Goal: Task Accomplishment & Management: Manage account settings

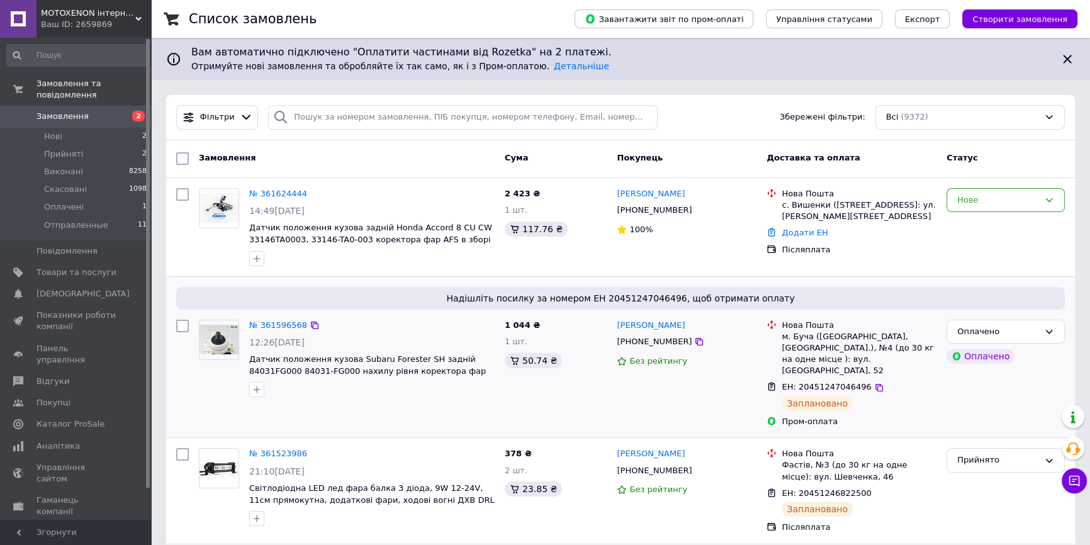
click at [929, 383] on div "ЕН: 20451247046496 Заплановано" at bounding box center [859, 396] width 160 height 35
click at [1067, 472] on button "Чат з покупцем" at bounding box center [1074, 480] width 25 height 25
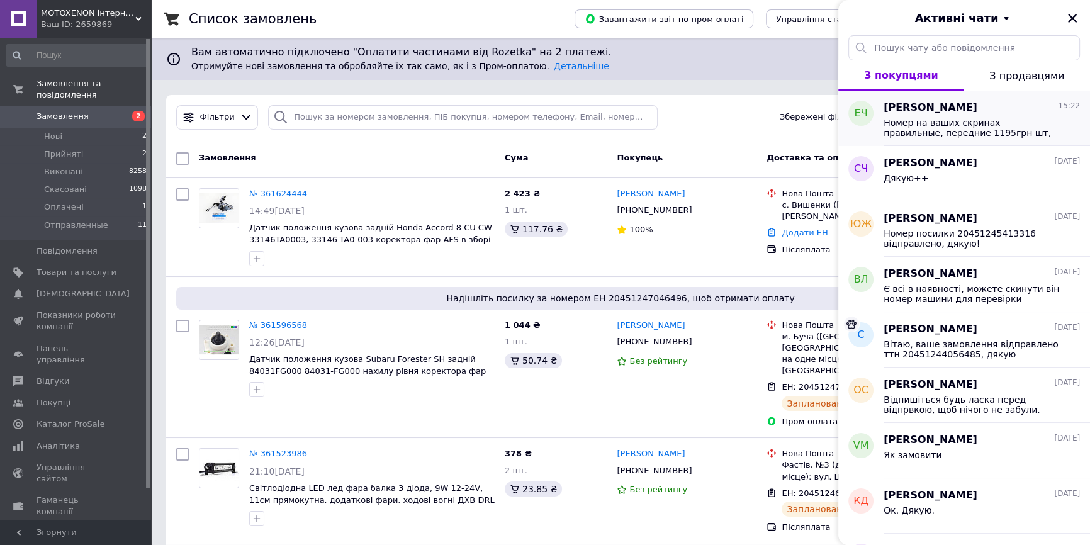
click at [934, 132] on span "Номер на ваших скринах правильные, передние 1195грн шт, задние 1275грн шт" at bounding box center [973, 128] width 179 height 20
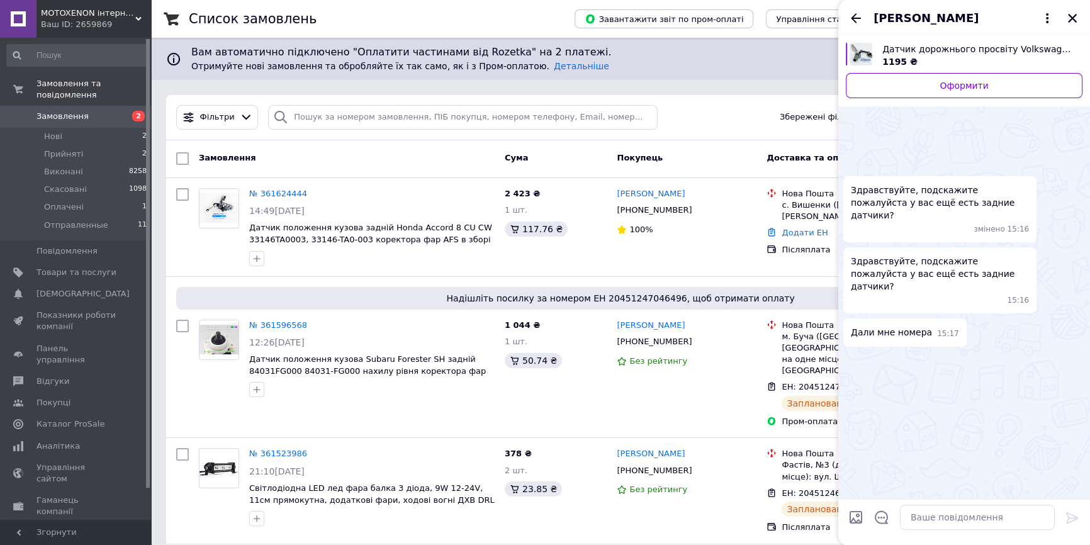
scroll to position [127, 0]
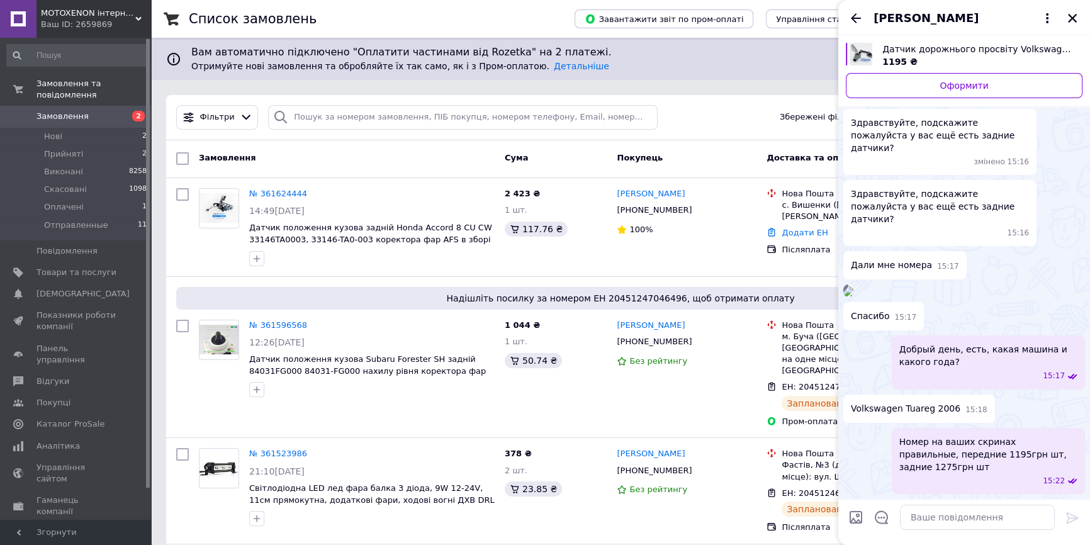
click at [922, 13] on span "[PERSON_NAME]" at bounding box center [926, 18] width 105 height 16
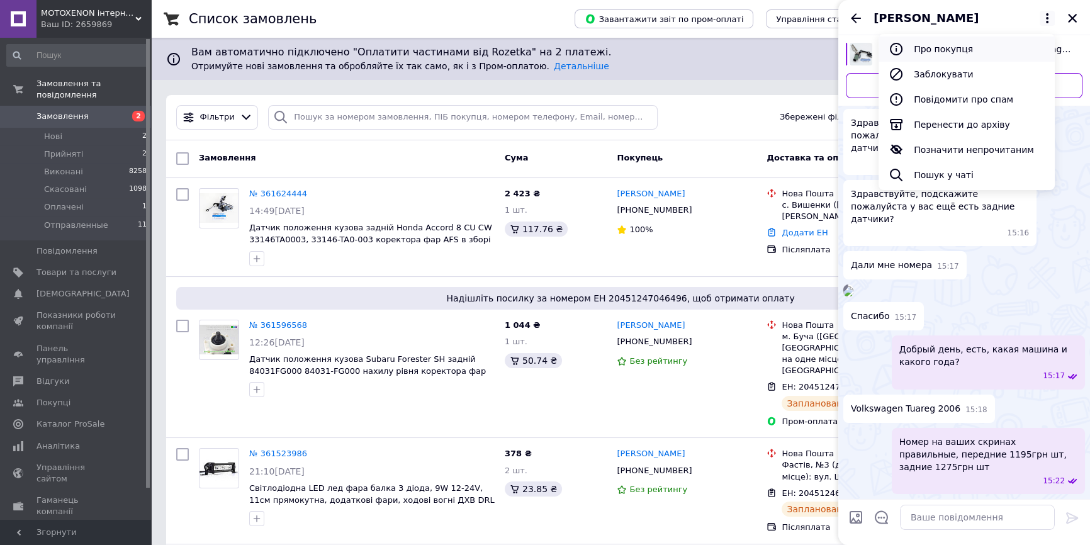
click at [945, 54] on button "Про покупця" at bounding box center [967, 49] width 176 height 25
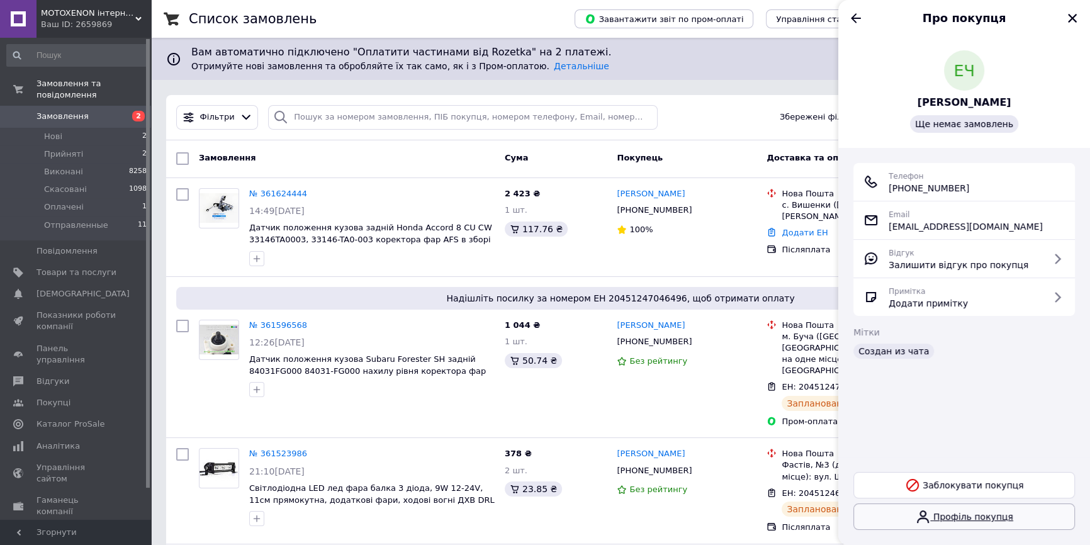
click at [973, 522] on link "Профіль покупця" at bounding box center [965, 517] width 222 height 26
click at [856, 23] on icon "Назад" at bounding box center [856, 18] width 15 height 15
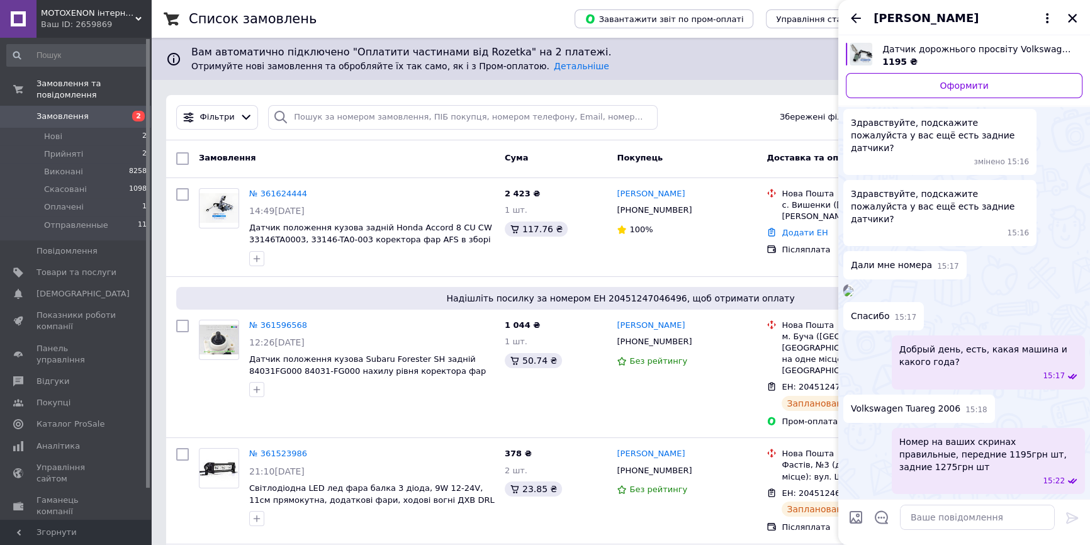
scroll to position [172, 0]
click at [862, 17] on icon "Назад" at bounding box center [856, 18] width 15 height 15
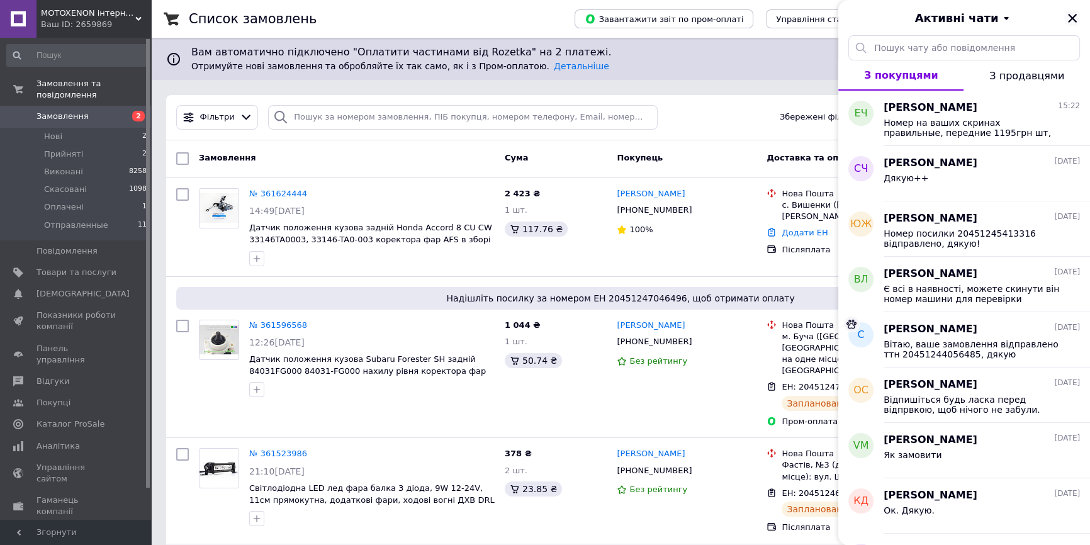
click at [1072, 19] on icon "Закрити" at bounding box center [1072, 18] width 11 height 11
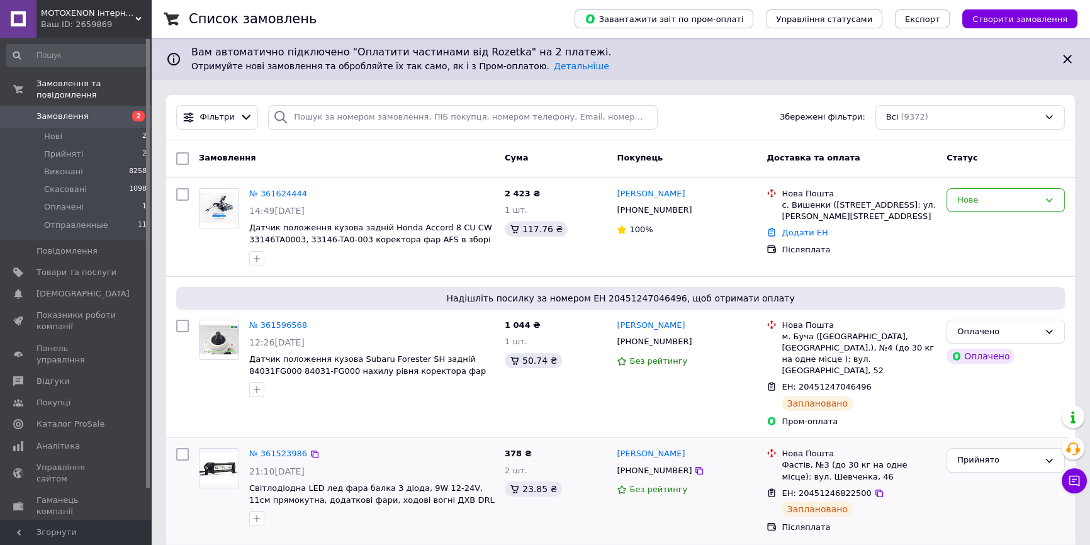
scroll to position [57, 0]
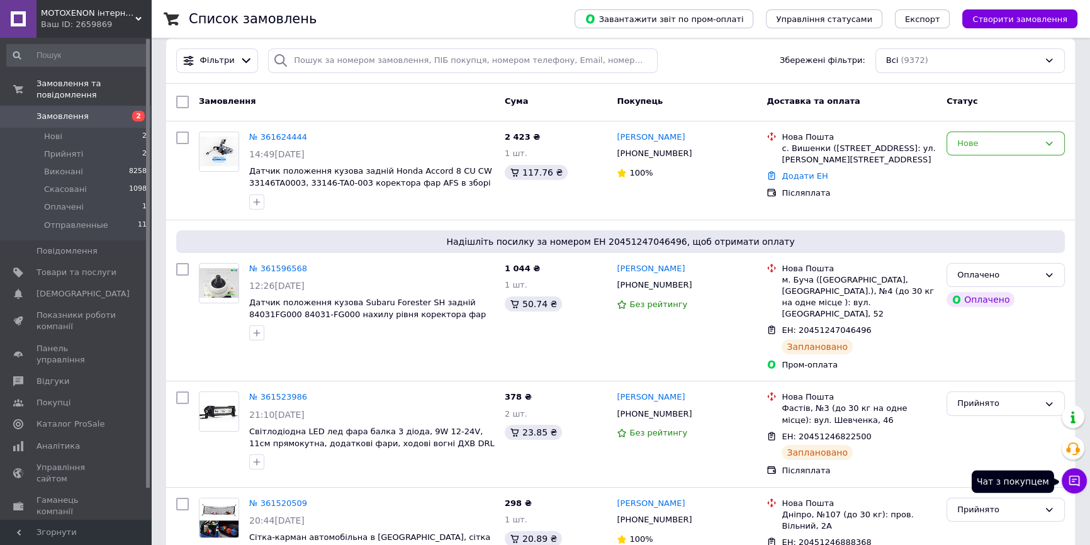
click at [1076, 479] on icon at bounding box center [1074, 481] width 13 height 13
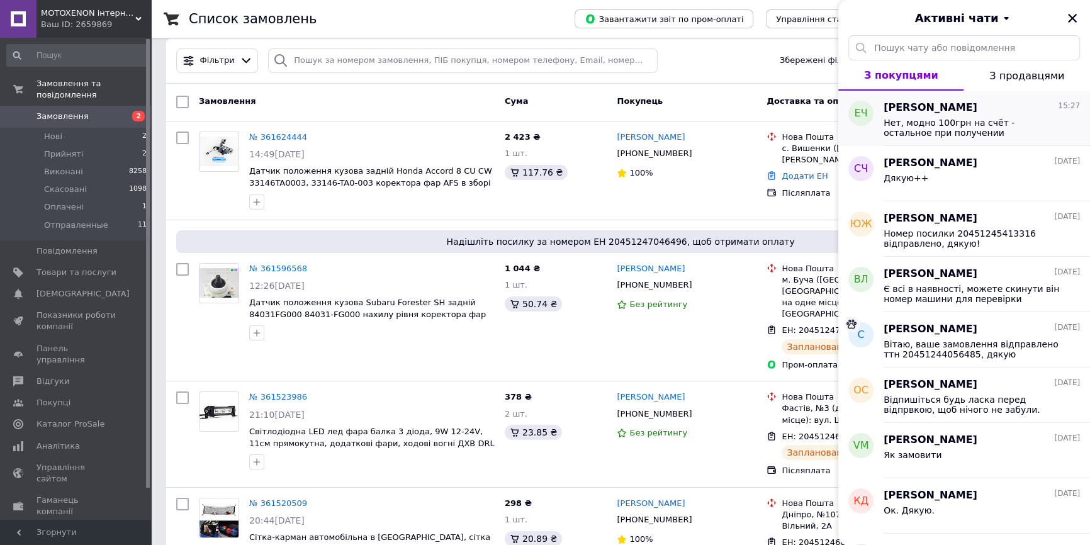
click at [934, 124] on span "Нет, модно 100грн на счёт - остальное при получении" at bounding box center [973, 128] width 179 height 20
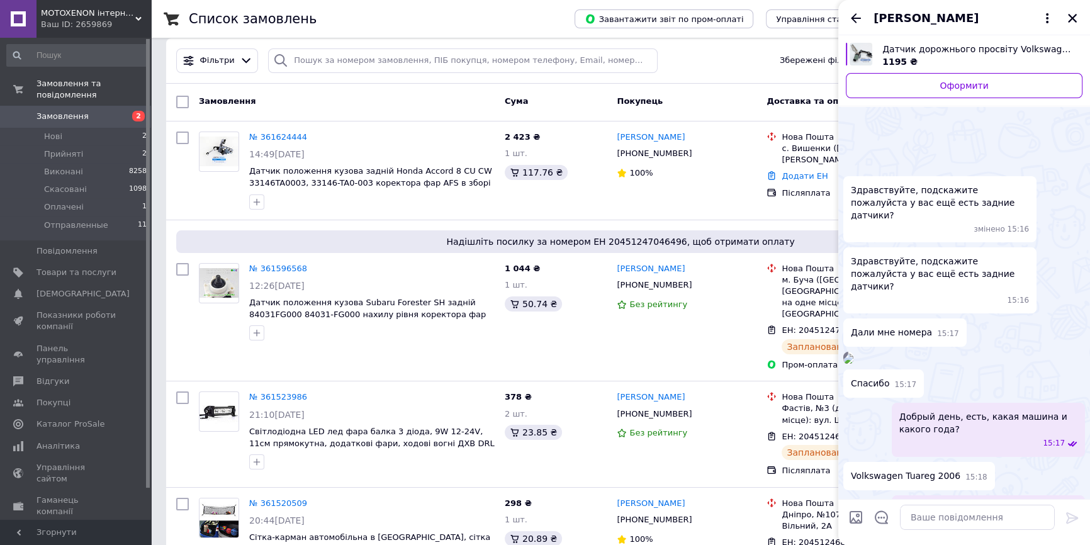
scroll to position [402, 0]
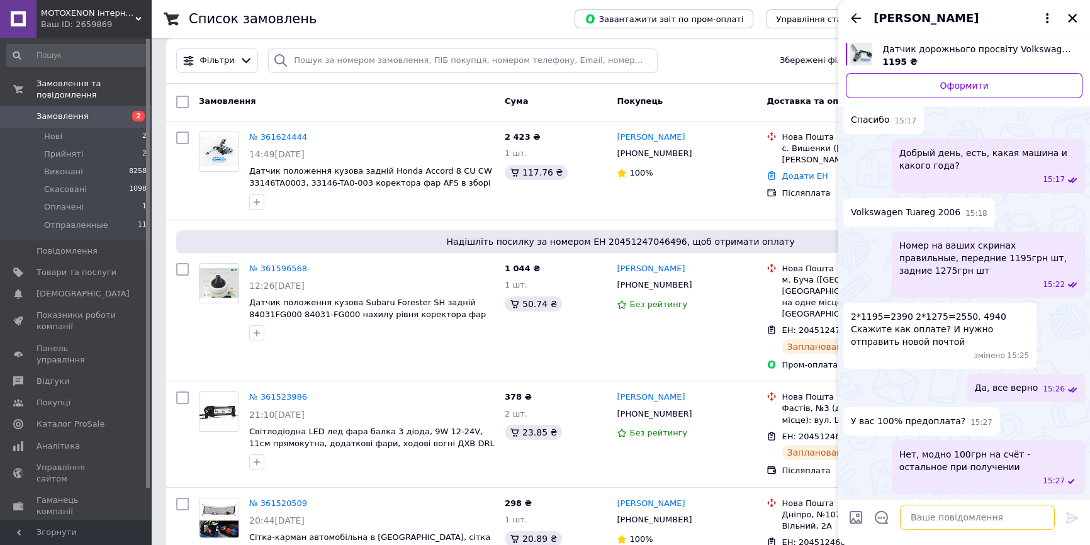
click at [961, 519] on textarea at bounding box center [977, 517] width 155 height 25
type textarea "g"
paste textarea "UA053052990000026004025909163"
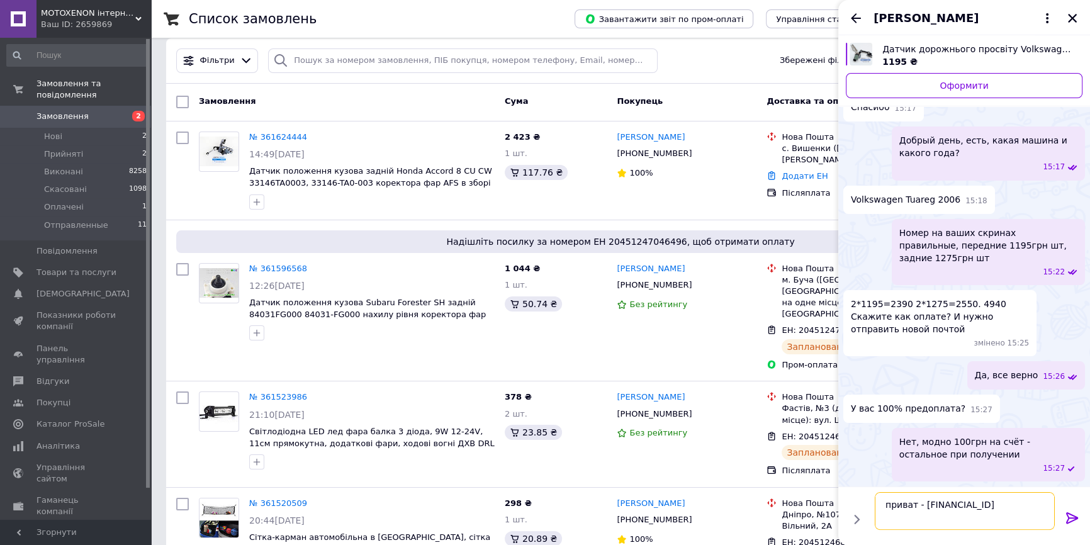
type textarea "приват - [FINANCIAL_ID]"
click at [1073, 511] on icon at bounding box center [1072, 518] width 15 height 15
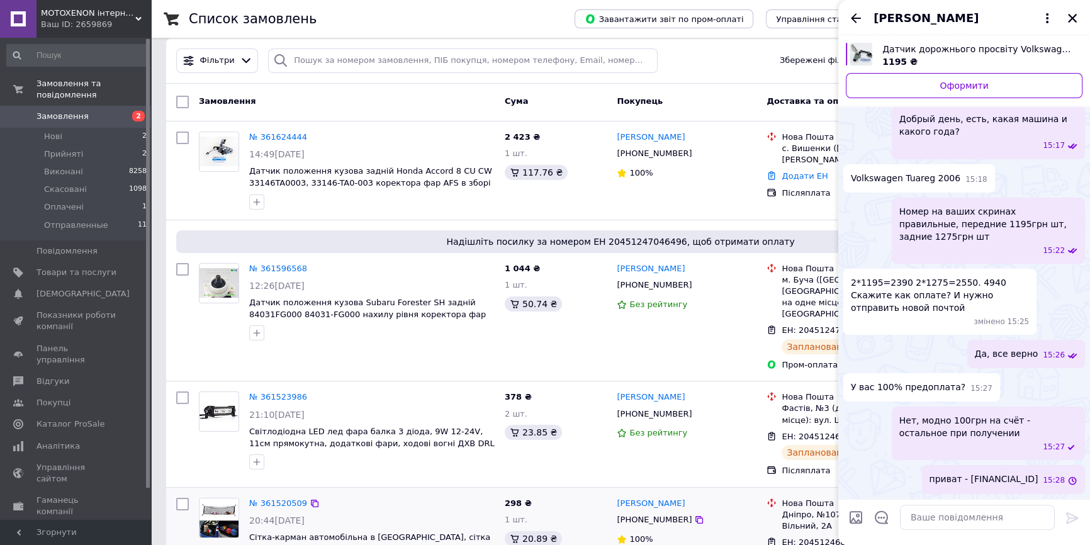
scroll to position [415, 0]
click at [985, 516] on textarea at bounding box center [977, 517] width 155 height 25
paste textarea "UA553220010000026007340060300"
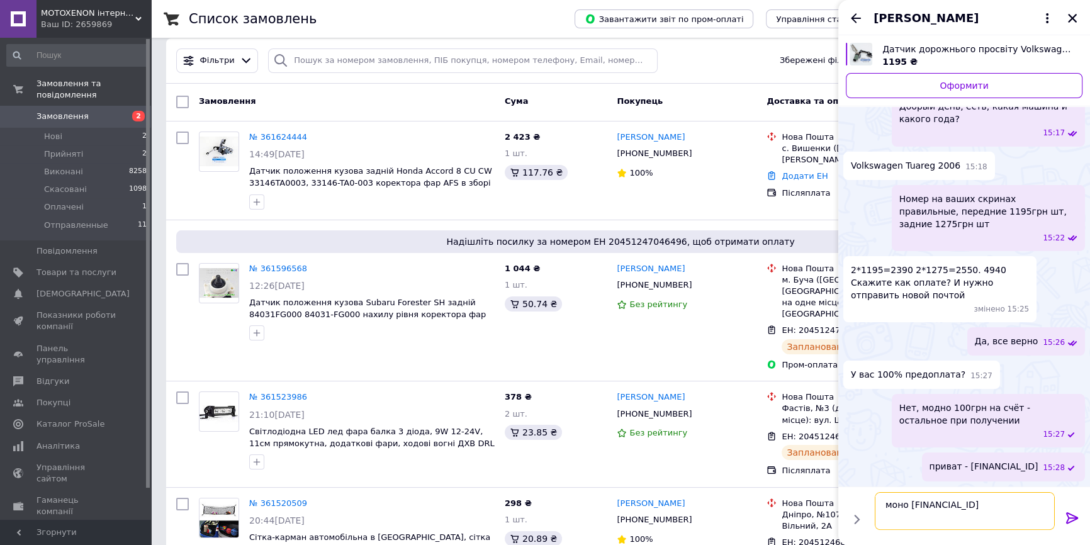
click at [936, 507] on textarea "моно UA553220010000026007340060300" at bounding box center [965, 511] width 180 height 38
type textarea "моно - [FINANCIAL_ID]"
click at [1071, 515] on icon at bounding box center [1072, 518] width 15 height 15
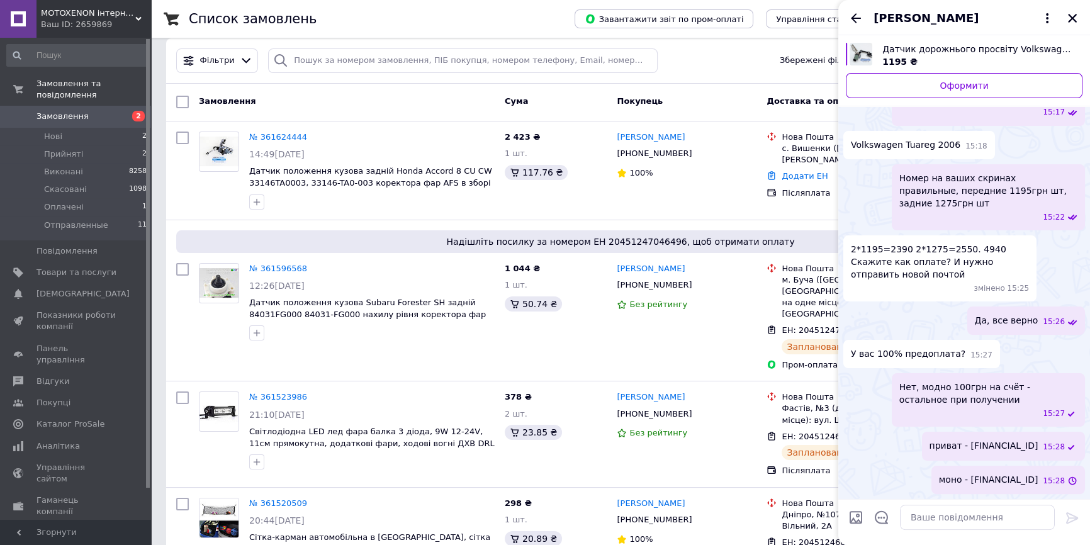
scroll to position [461, 0]
click at [971, 530] on div at bounding box center [977, 517] width 165 height 35
paste textarea "ФОП Неровний Д. Є. ЄДРПОУ: 3237504657 Призначення платежу: оплата за автозапчас…"
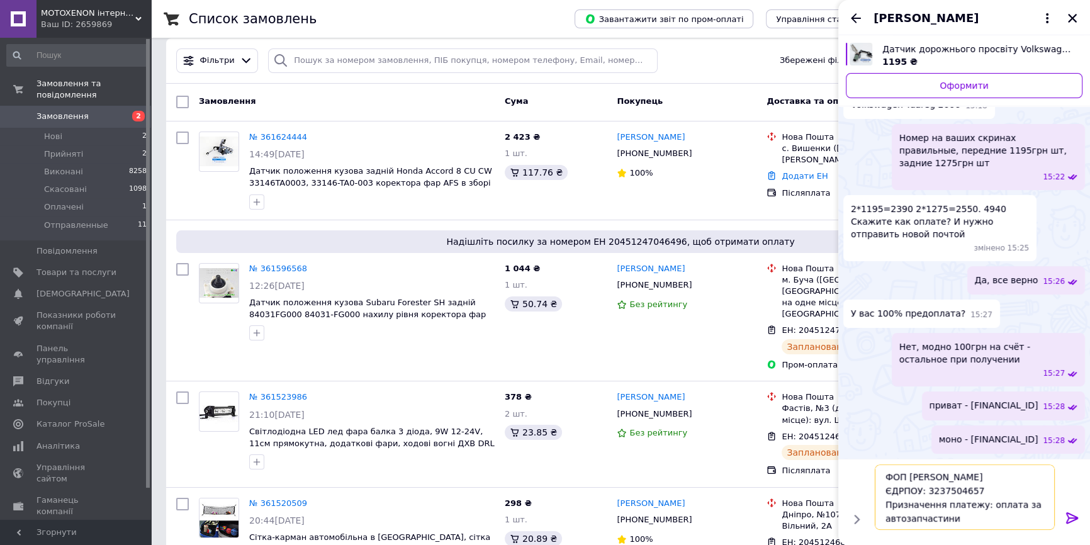
click at [1030, 510] on textarea "ФОП Неровний Д. Є. ЄДРПОУ: 3237504657 Призначення платежу: оплата за автозапчас…" at bounding box center [965, 497] width 180 height 65
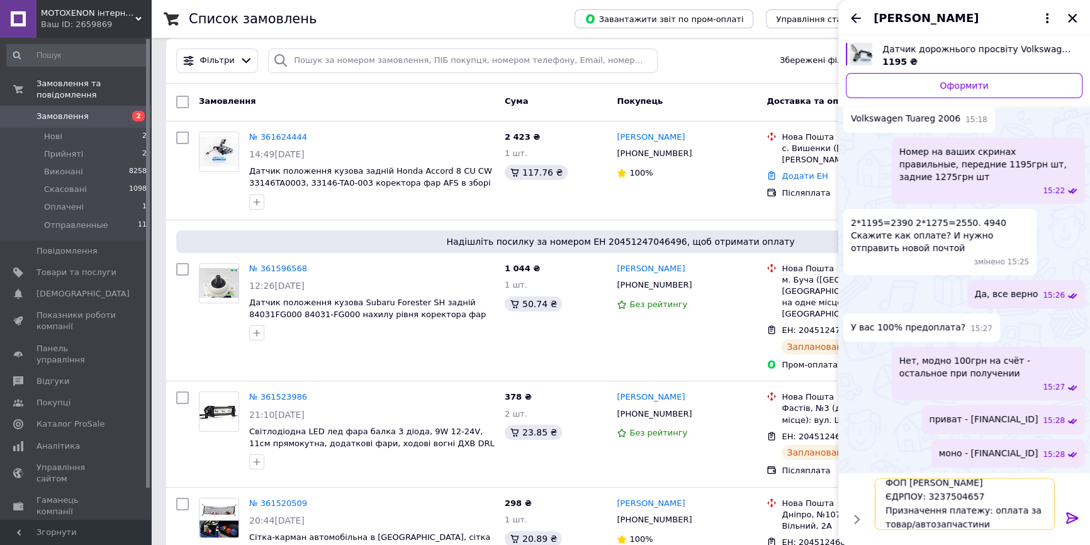
type textarea "ФОП Неровний Д. Є. ЄДРПОУ: 3237504657 Призначення платежу: оплата за товар/авто…"
click at [1068, 516] on icon at bounding box center [1072, 517] width 12 height 11
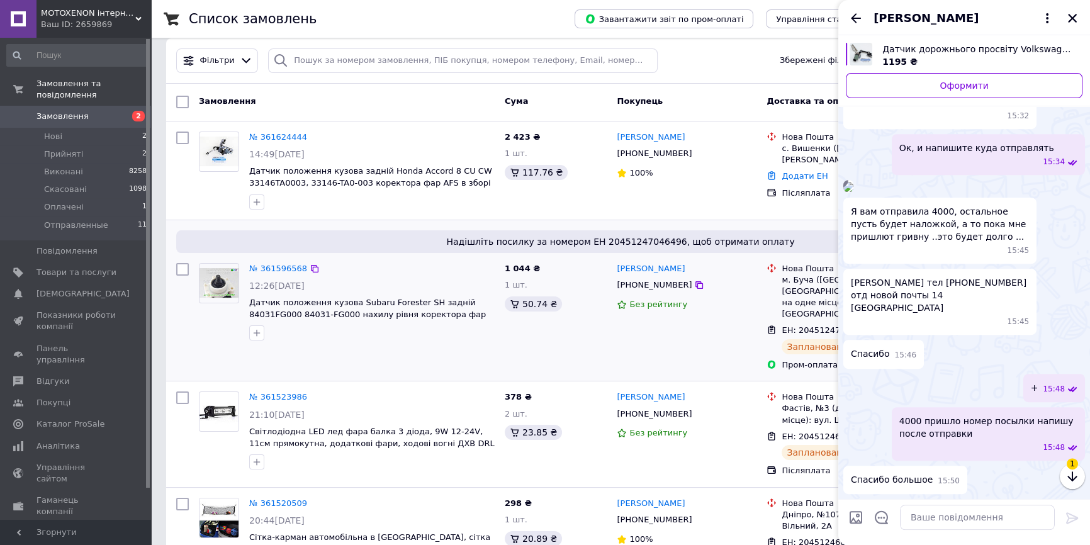
scroll to position [0, 0]
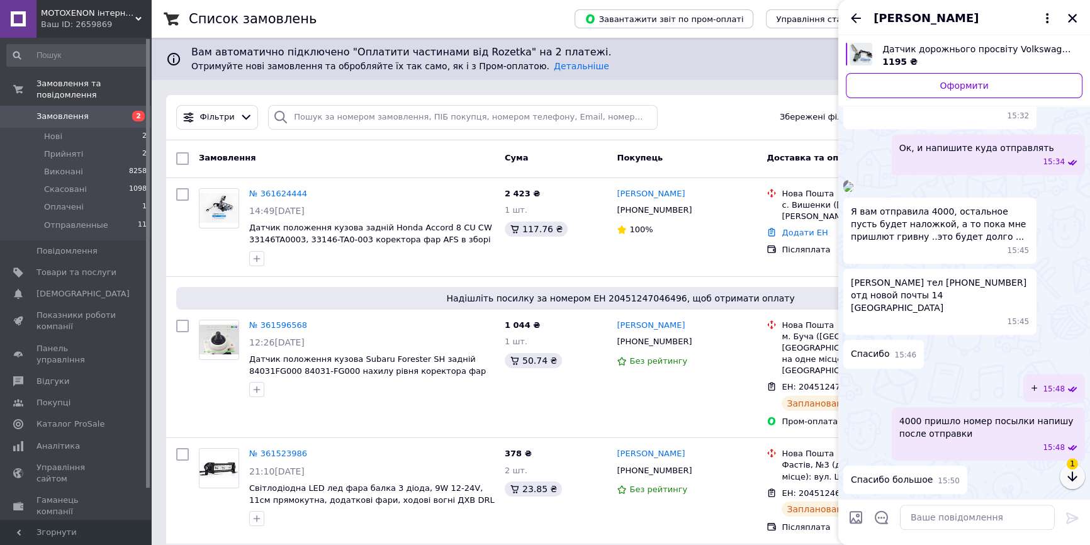
click at [1082, 481] on button "button" at bounding box center [1072, 476] width 25 height 25
click at [1072, 475] on icon "button" at bounding box center [1072, 477] width 9 height 10
click at [1071, 24] on button "Закрити" at bounding box center [1072, 18] width 15 height 15
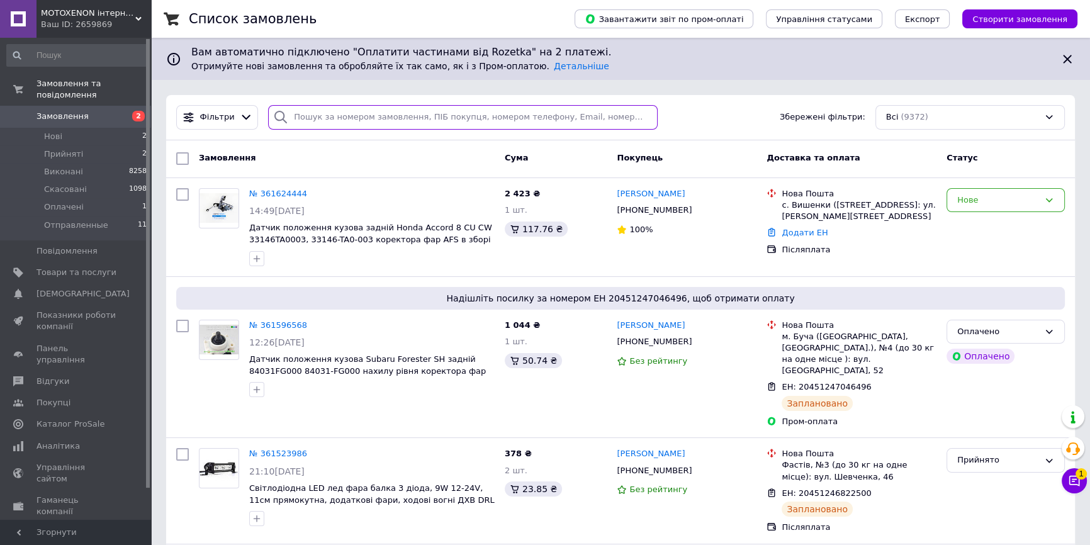
click at [349, 113] on input "search" at bounding box center [463, 117] width 390 height 25
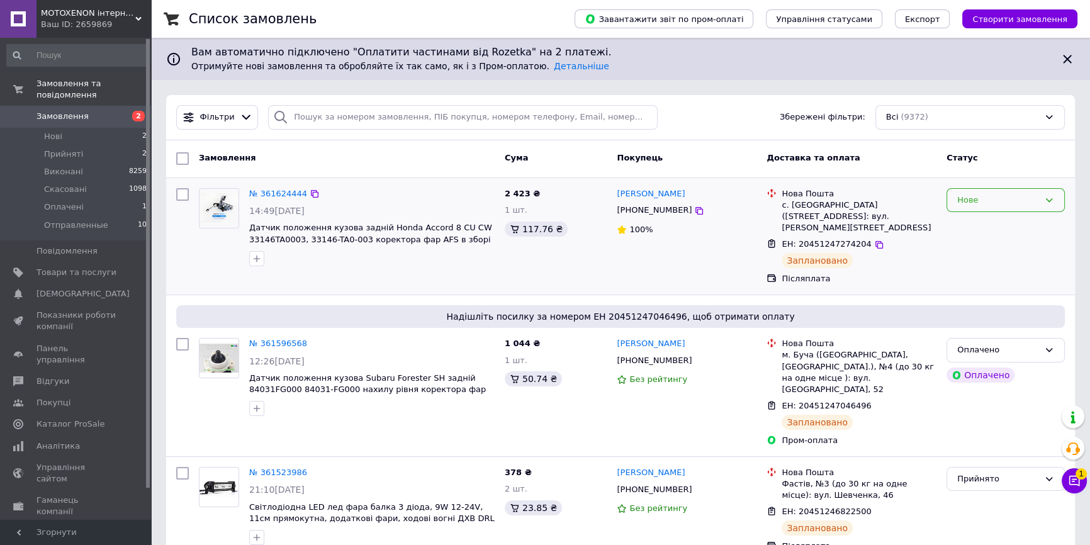
click at [1014, 194] on div "Нове" at bounding box center [998, 200] width 82 height 13
click at [1008, 227] on li "Прийнято" at bounding box center [1005, 226] width 117 height 23
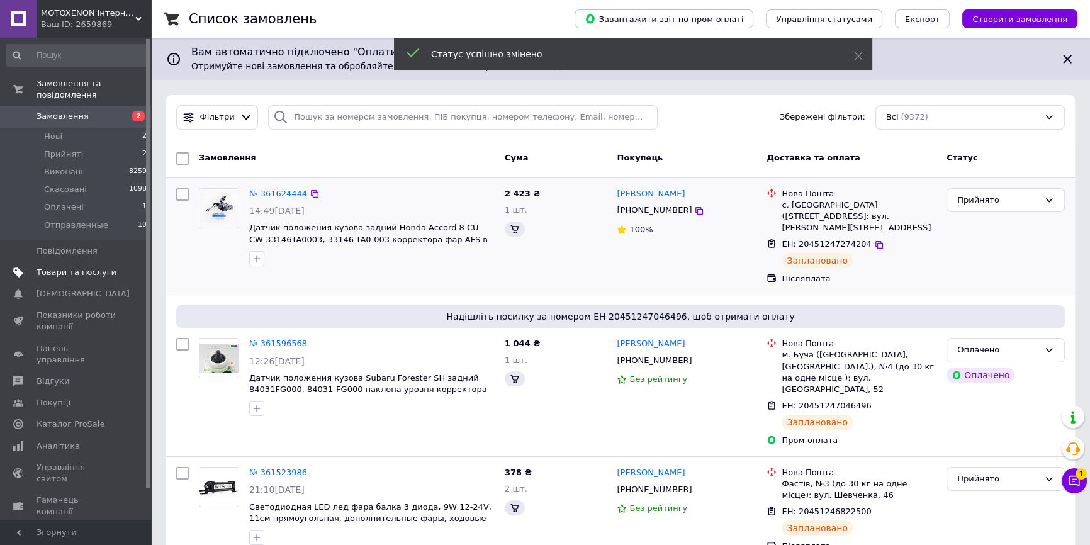
click at [59, 267] on span "Товари та послуги" at bounding box center [77, 272] width 80 height 11
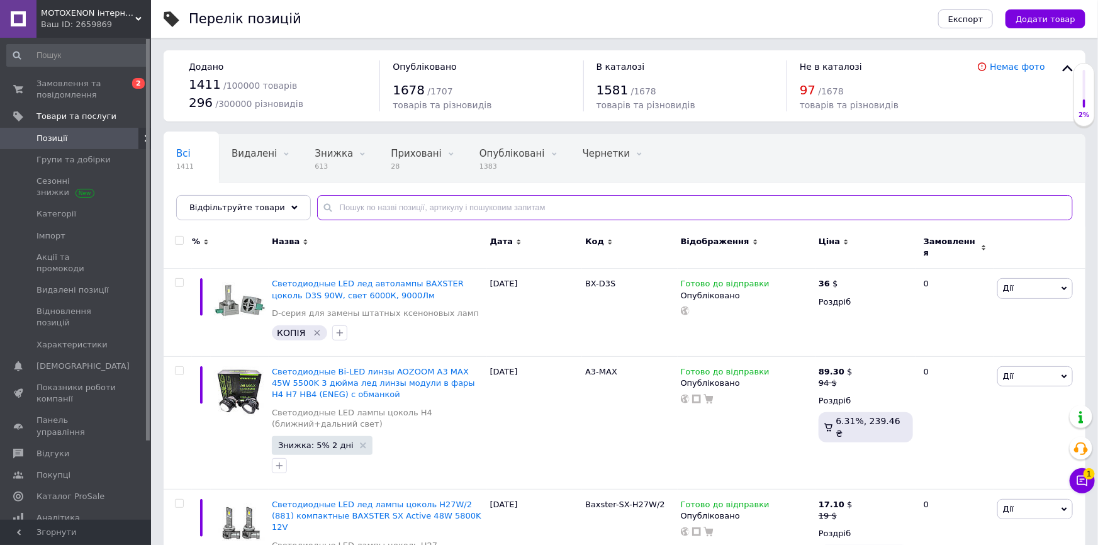
click at [344, 208] on input "text" at bounding box center [695, 207] width 756 height 25
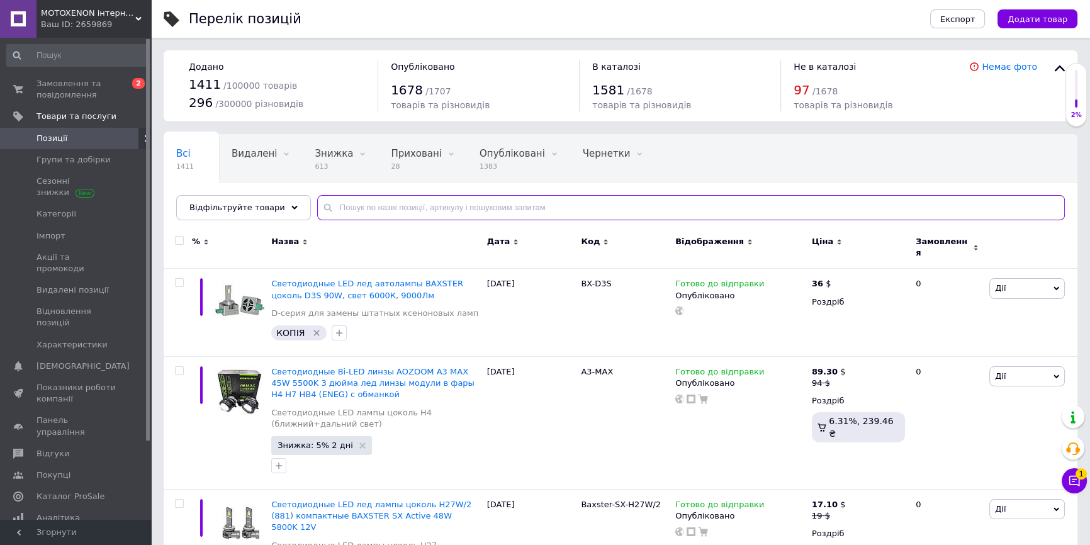
paste input "7L0616214C"
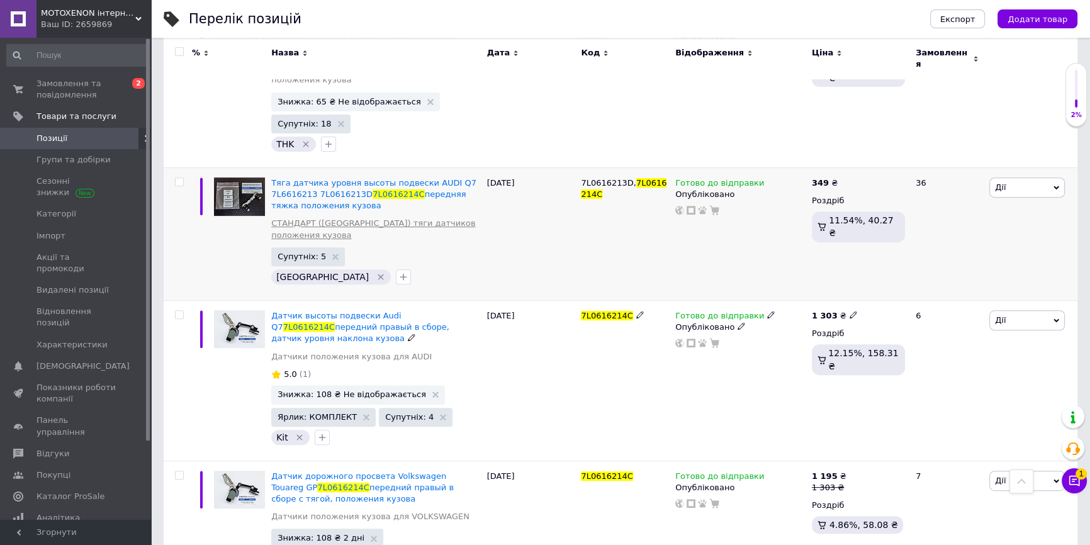
scroll to position [579, 0]
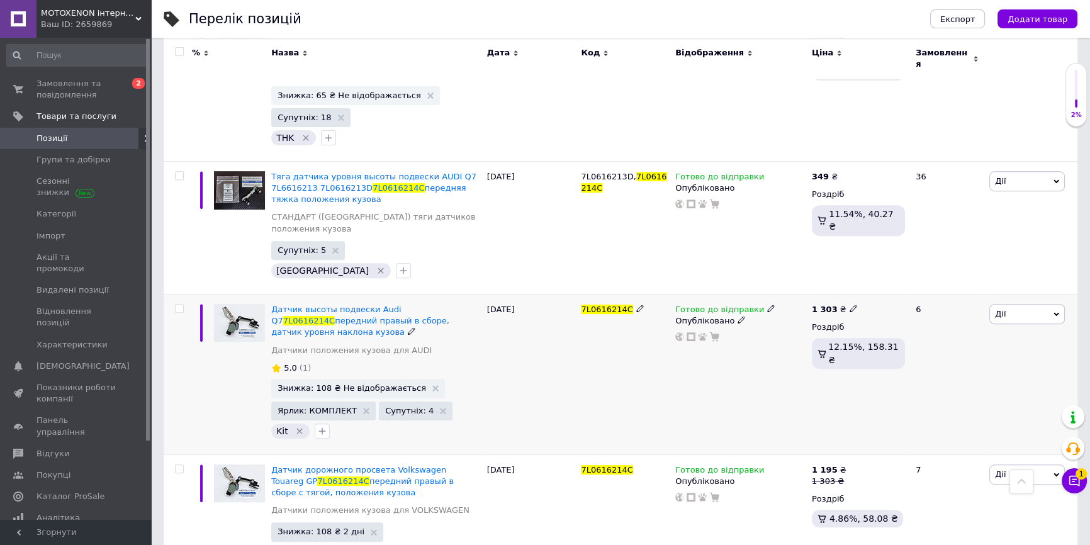
type input "7L0616214C"
click at [767, 305] on icon at bounding box center [771, 309] width 8 height 8
click at [812, 357] on li "Під замовлення" at bounding box center [836, 366] width 120 height 18
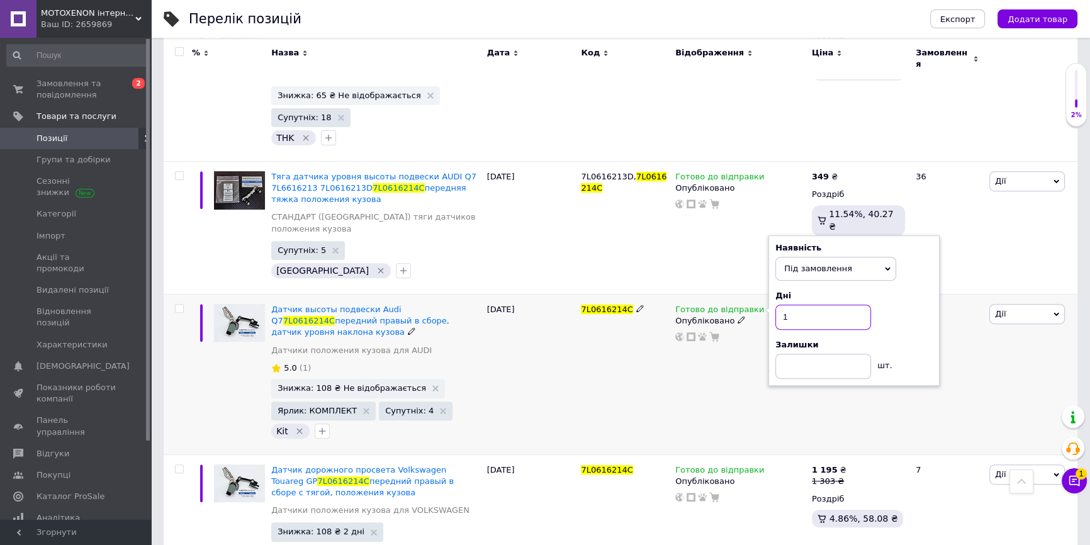
click at [808, 305] on input "1" at bounding box center [824, 317] width 96 height 25
type input "5"
click at [684, 319] on div "Готово до відправки Наявність Під замовлення В наявності Немає в наявності Гото…" at bounding box center [740, 375] width 137 height 161
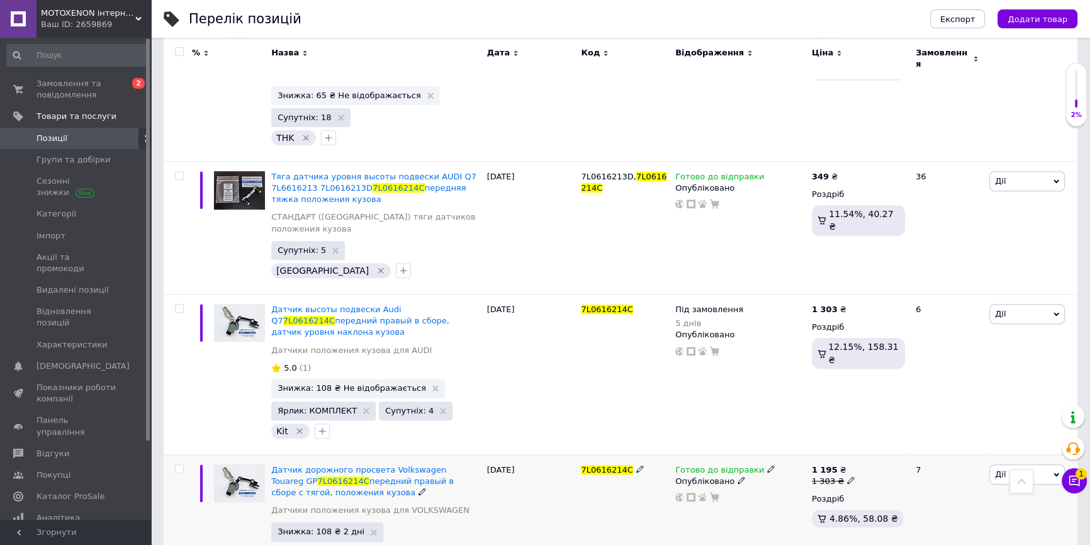
click at [767, 465] on icon at bounding box center [771, 469] width 8 height 8
click at [806, 517] on li "Під замовлення" at bounding box center [836, 526] width 120 height 18
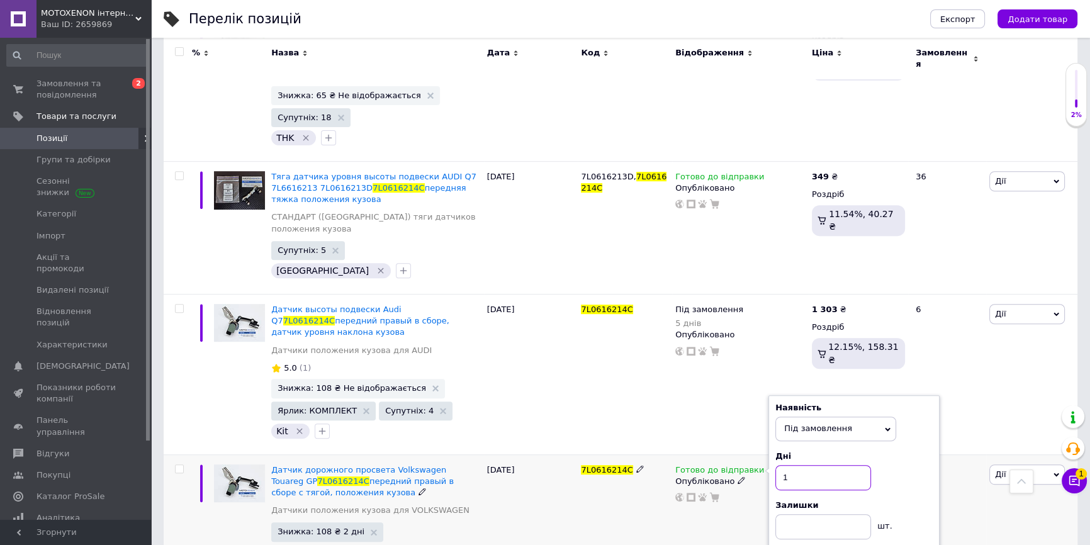
click at [803, 465] on input "1" at bounding box center [824, 477] width 96 height 25
type input "5"
click at [630, 336] on div "7L0616214C" at bounding box center [625, 375] width 94 height 161
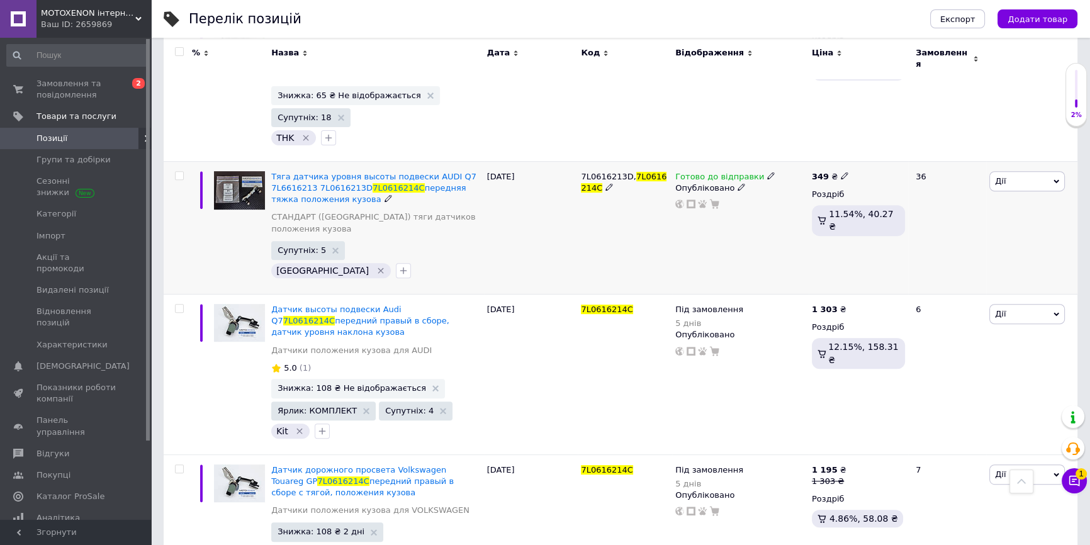
click at [600, 172] on span "7L0616213D," at bounding box center [608, 176] width 55 height 9
copy span "7L0616213D"
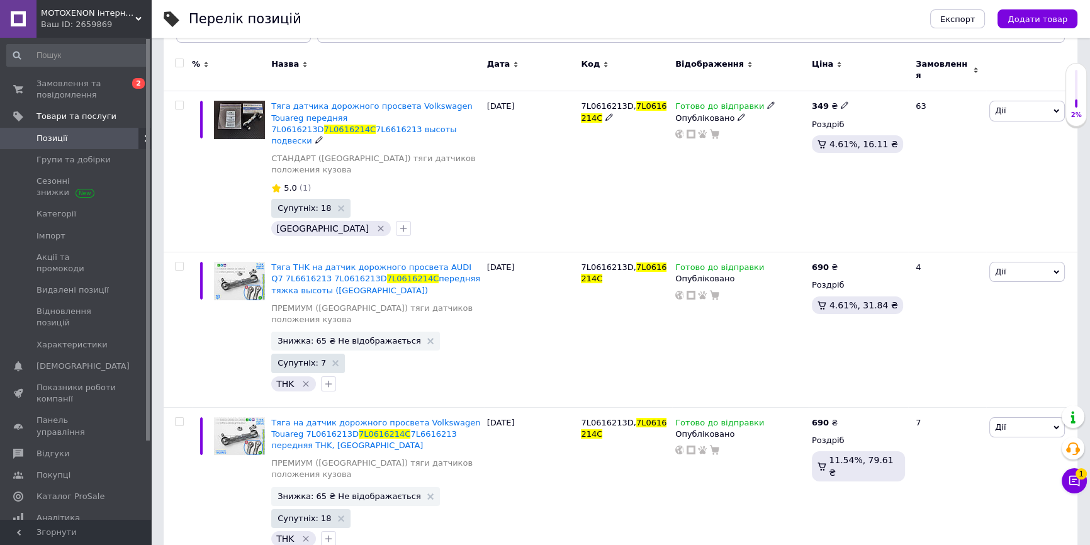
scroll to position [0, 0]
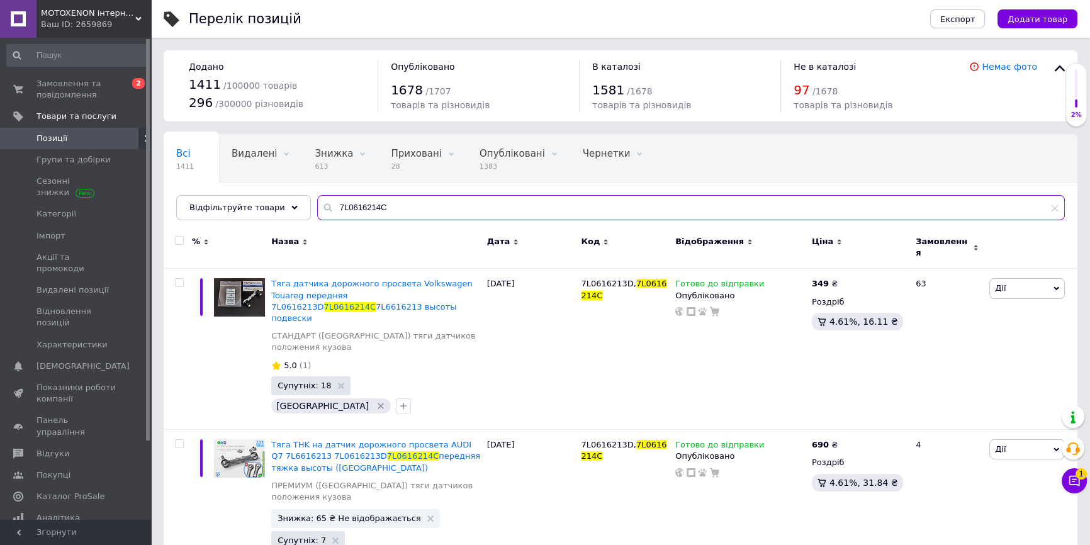
click at [394, 203] on input "7L0616214C" at bounding box center [691, 207] width 748 height 25
paste input "3D"
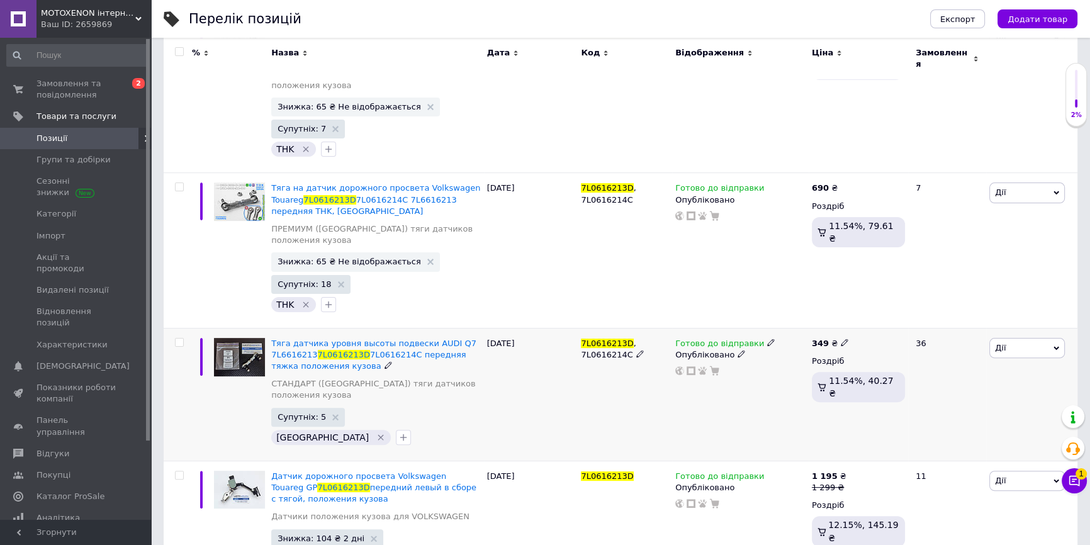
scroll to position [579, 0]
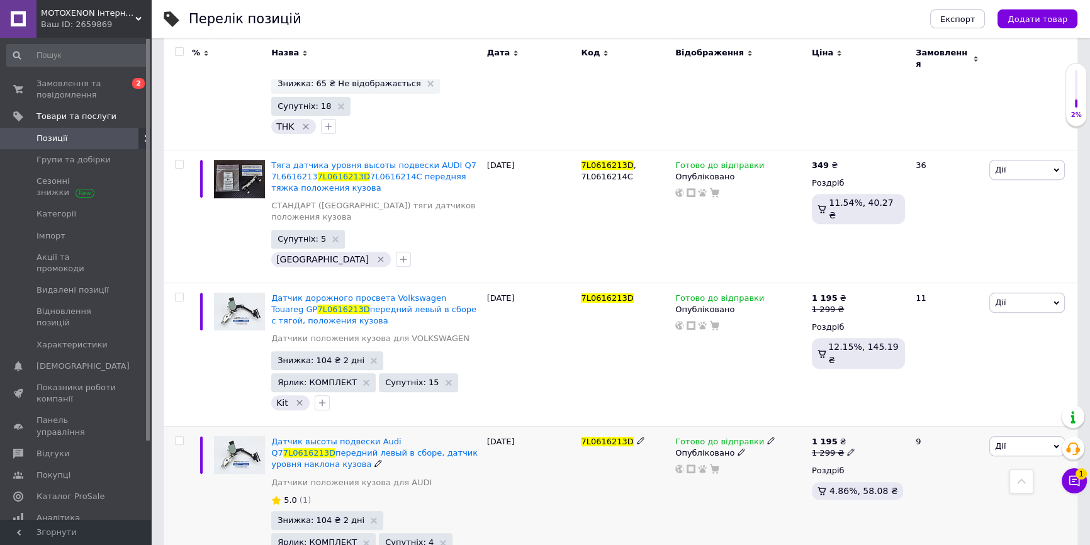
type input "7L0616213D"
click at [767, 438] on use at bounding box center [770, 441] width 7 height 7
click at [813, 489] on li "Під замовлення" at bounding box center [836, 498] width 120 height 18
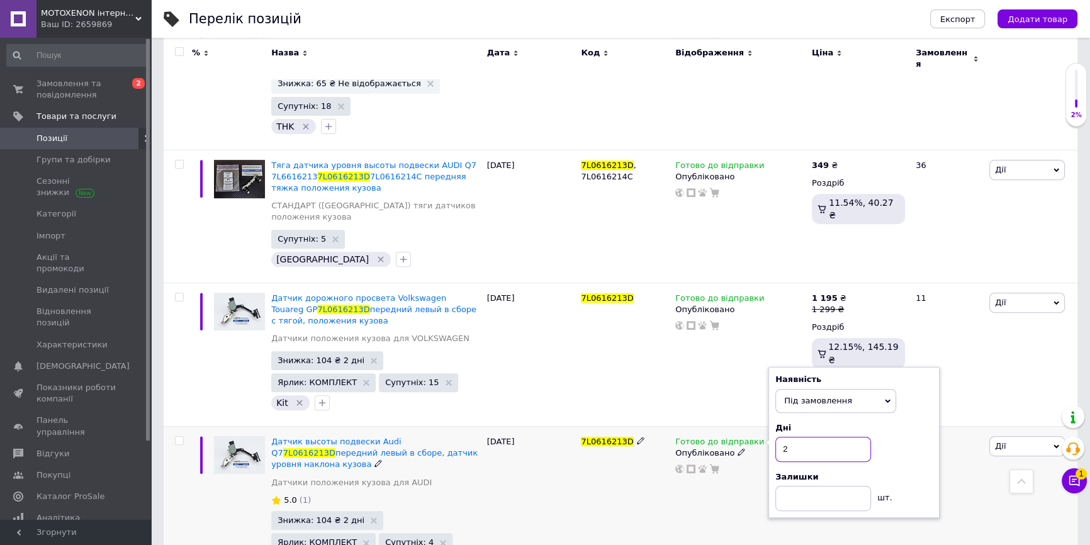
click at [797, 437] on input "2" at bounding box center [824, 449] width 96 height 25
type input "5"
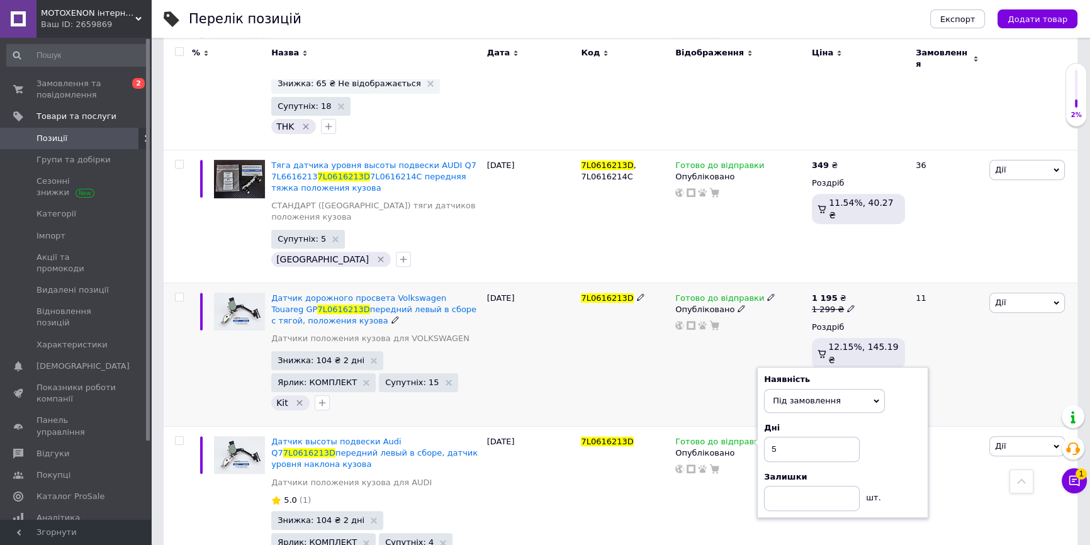
click at [677, 346] on div "Готово до відправки Опубліковано" at bounding box center [740, 355] width 137 height 144
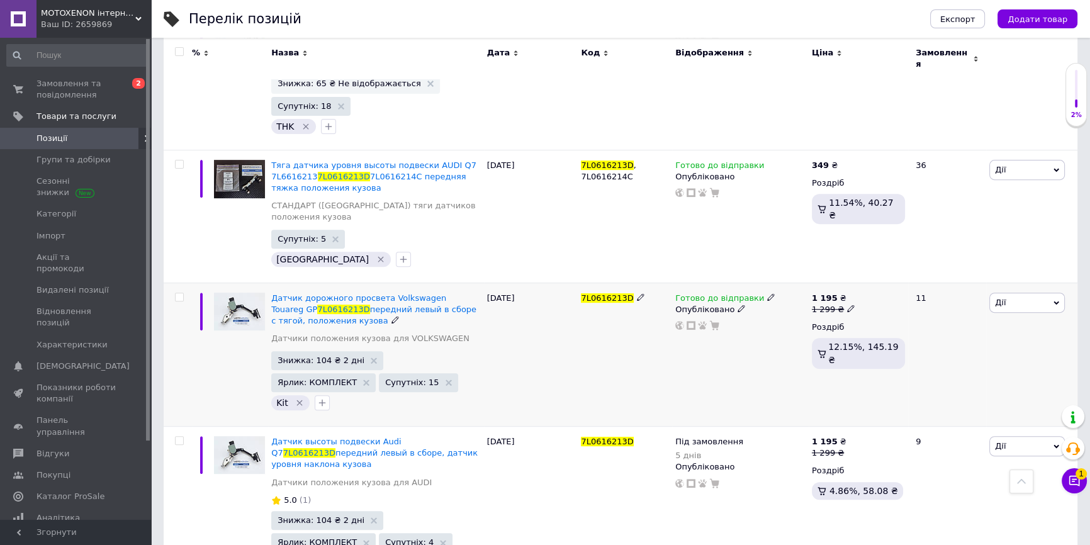
click at [767, 293] on icon at bounding box center [771, 297] width 8 height 8
click at [817, 346] on li "Під замовлення" at bounding box center [836, 355] width 120 height 18
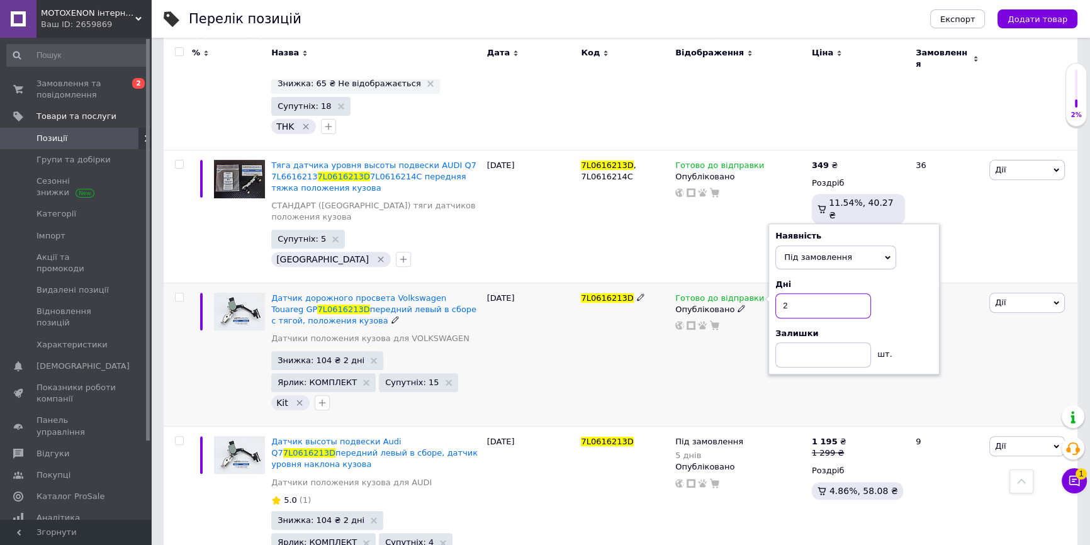
click at [806, 293] on input "2" at bounding box center [824, 305] width 96 height 25
type input "5"
click at [596, 315] on div "7L0616213D" at bounding box center [625, 355] width 94 height 144
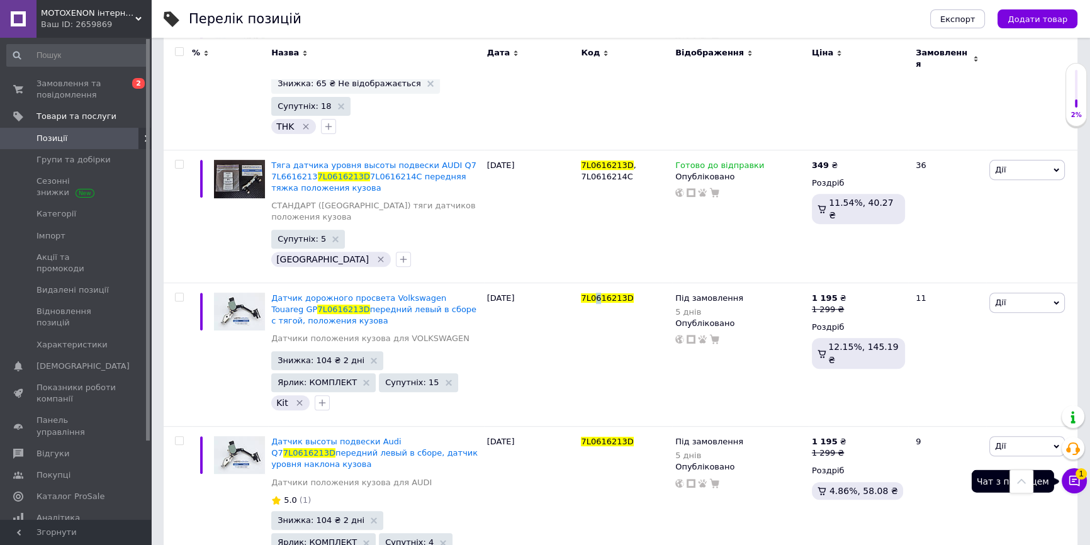
click at [1081, 477] on span "1" at bounding box center [1081, 473] width 11 height 11
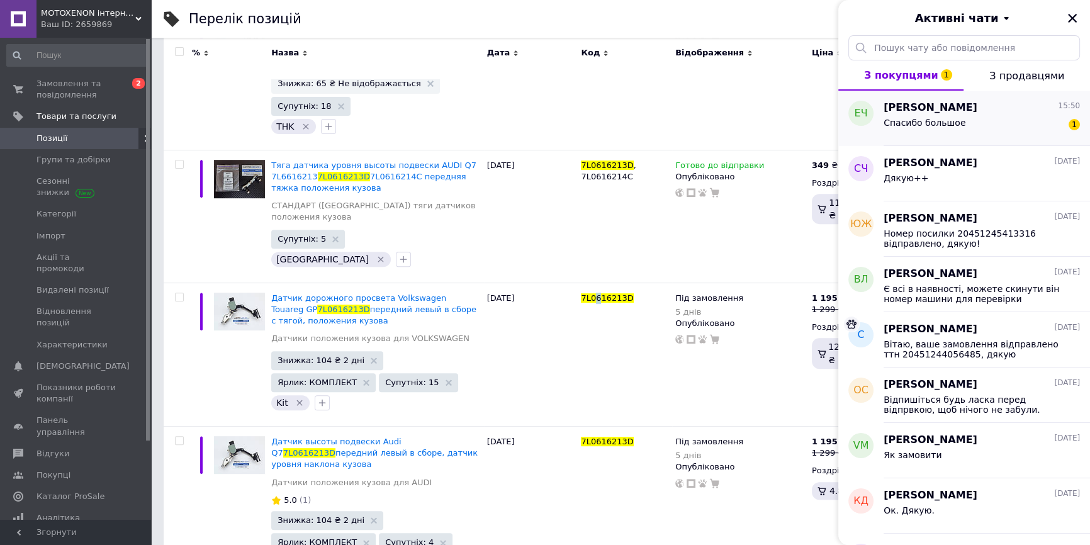
click at [950, 115] on div "Спасибо большое 1" at bounding box center [982, 125] width 196 height 20
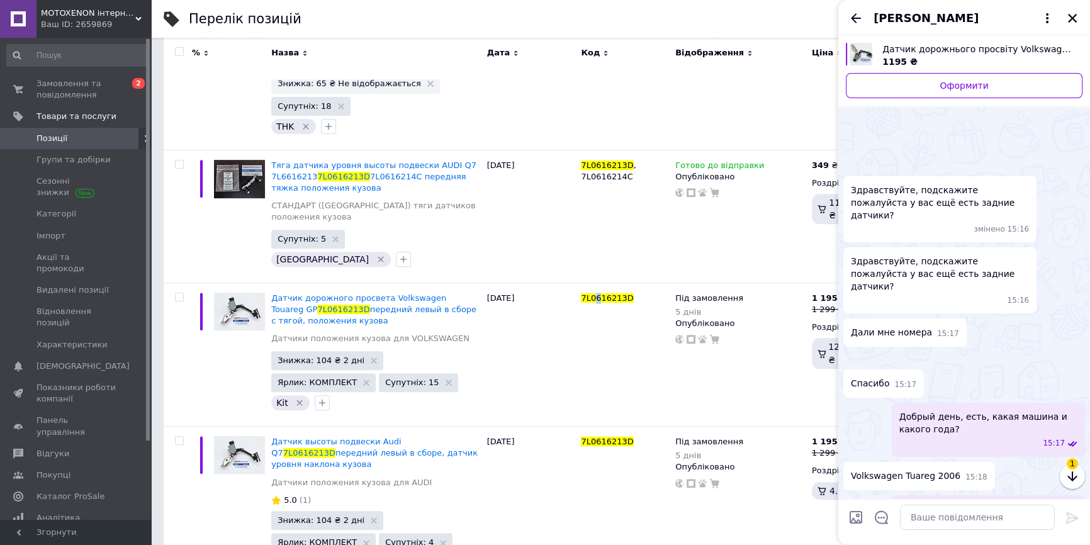
scroll to position [1175, 0]
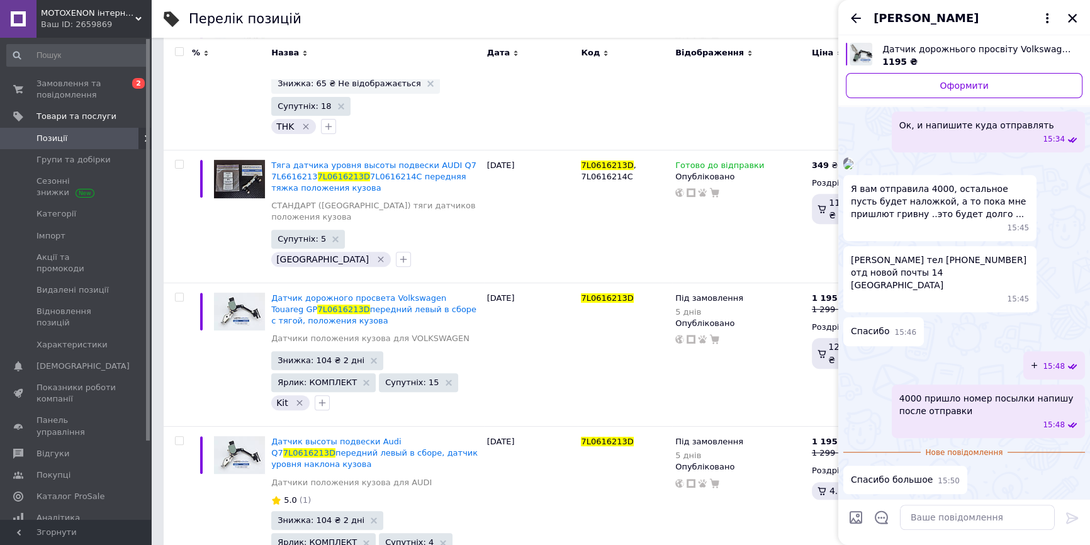
click at [998, 270] on span "[PERSON_NAME] тел [PHONE_NUMBER] отд новой почты 14 [GEOGRAPHIC_DATA]" at bounding box center [940, 273] width 178 height 38
copy span "0931232612"
drag, startPoint x: 854, startPoint y: 328, endPoint x: 912, endPoint y: 276, distance: 78.0
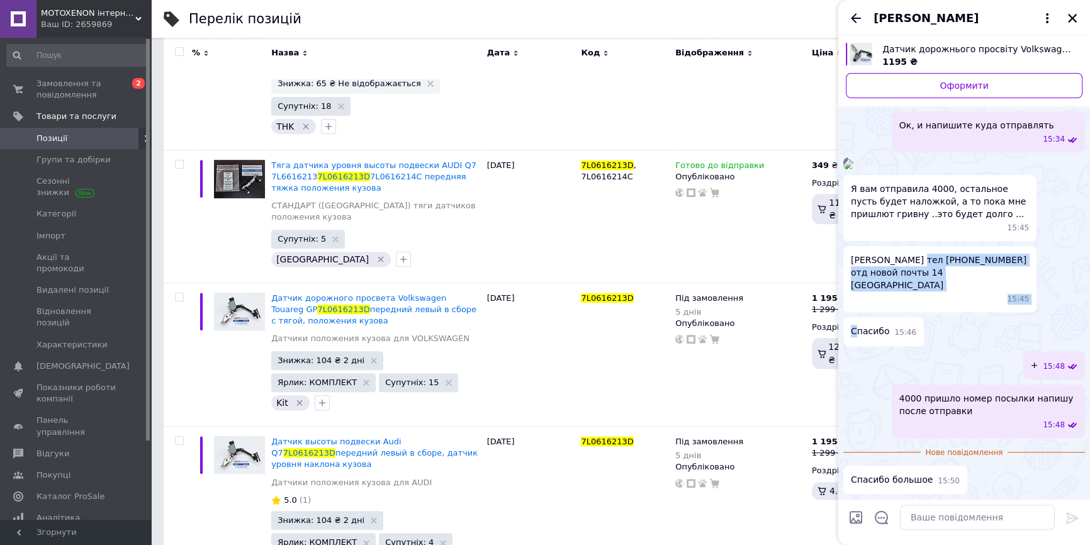
click at [914, 274] on span "[PERSON_NAME] тел [PHONE_NUMBER] отд новой почты 14 [GEOGRAPHIC_DATA]" at bounding box center [940, 273] width 178 height 38
drag, startPoint x: 919, startPoint y: 274, endPoint x: 852, endPoint y: 270, distance: 66.8
click at [852, 270] on span "[PERSON_NAME] тел [PHONE_NUMBER] отд новой почты 14 [GEOGRAPHIC_DATA]" at bounding box center [940, 273] width 178 height 38
copy span "[PERSON_NAME]"
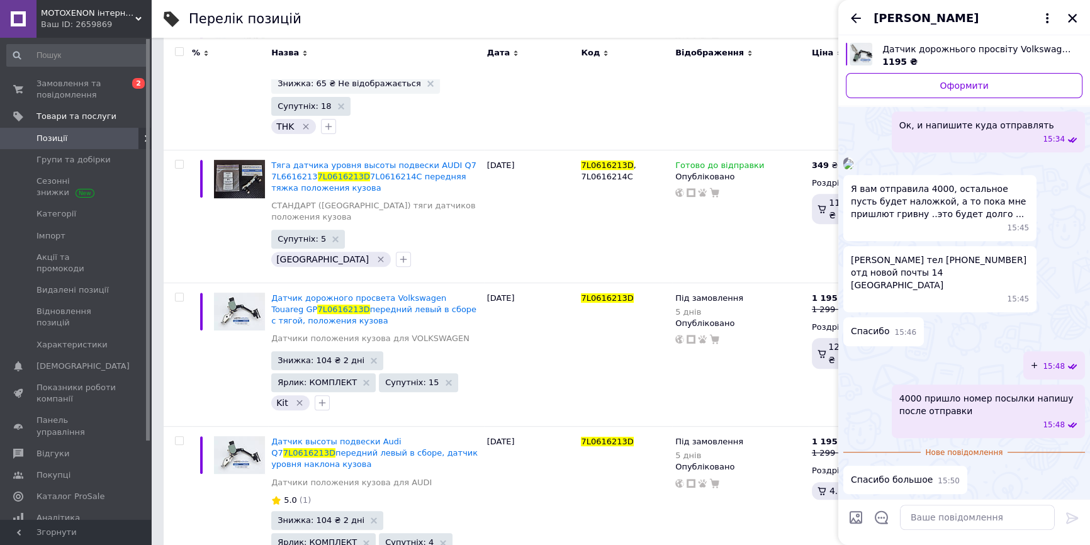
click at [947, 285] on span "[PERSON_NAME] тел [PHONE_NUMBER] отд новой почты 14 [GEOGRAPHIC_DATA]" at bounding box center [940, 273] width 178 height 38
copy span "[GEOGRAPHIC_DATA]"
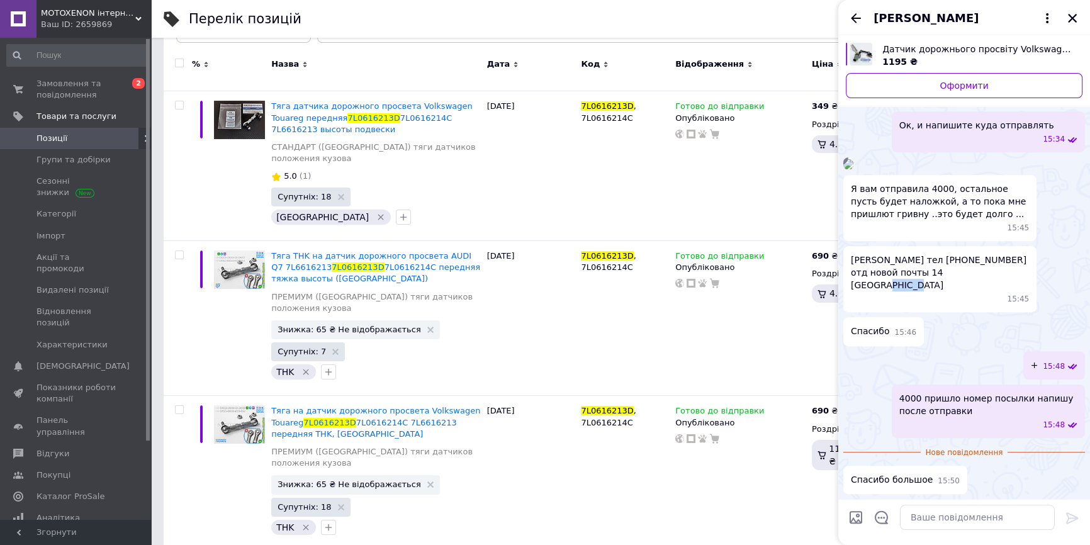
scroll to position [0, 0]
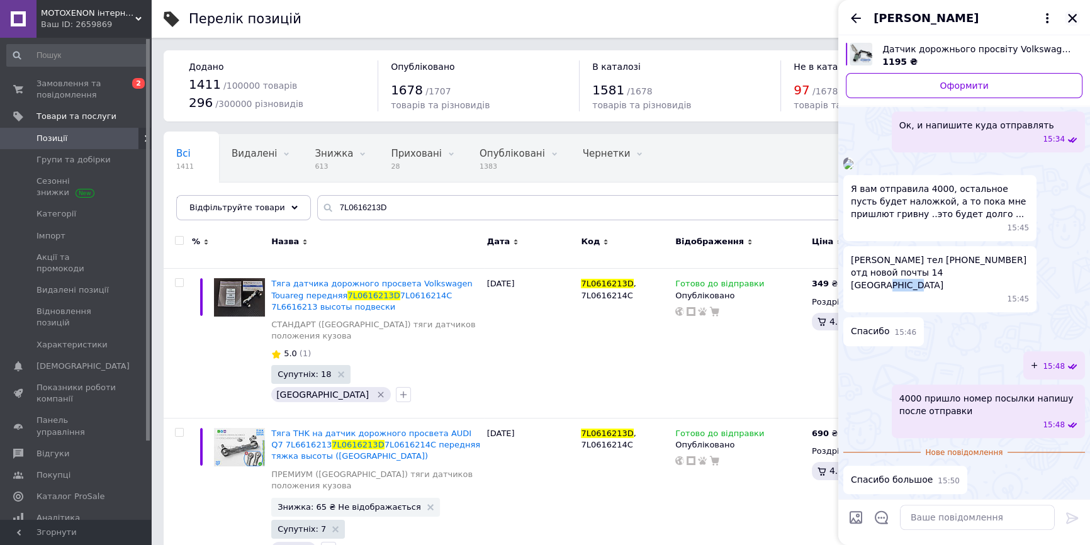
click at [1072, 14] on icon "Закрити" at bounding box center [1072, 18] width 11 height 11
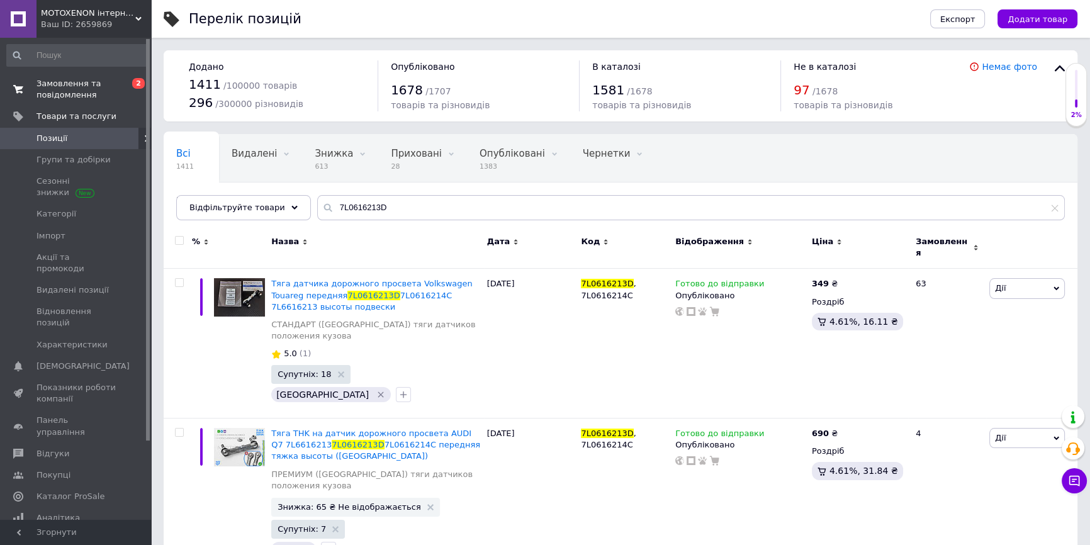
click at [76, 88] on span "Замовлення та повідомлення" at bounding box center [77, 89] width 80 height 23
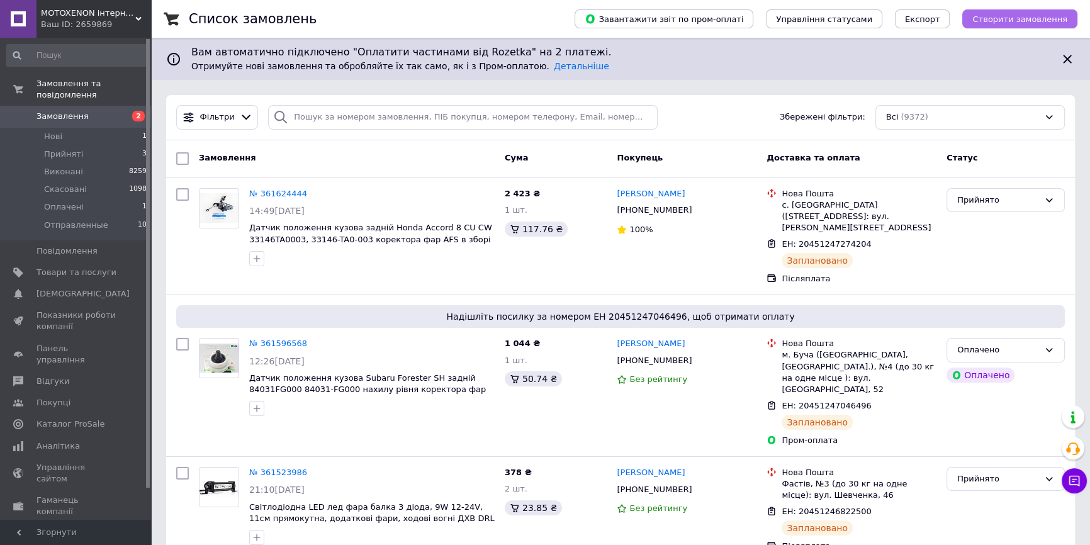
click at [1054, 22] on span "Створити замовлення" at bounding box center [1020, 18] width 95 height 9
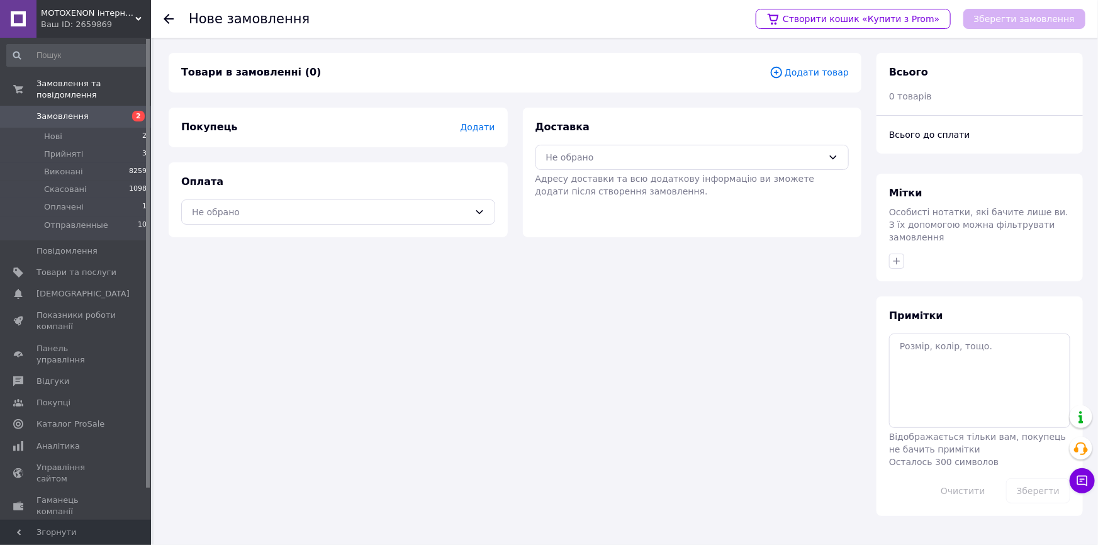
click at [471, 125] on span "Додати" at bounding box center [477, 127] width 35 height 10
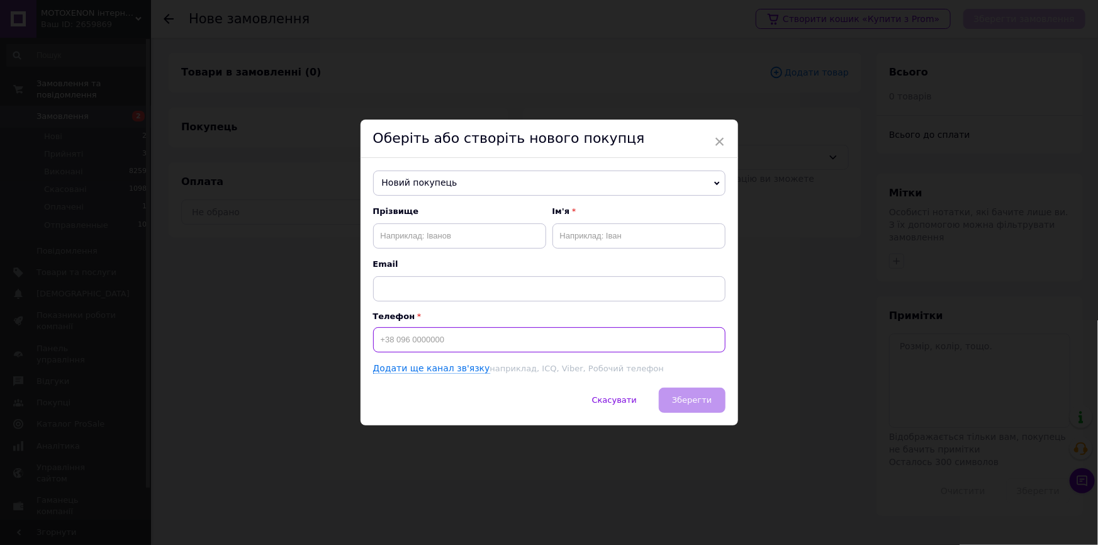
click at [463, 341] on input at bounding box center [549, 339] width 353 height 25
type input "[PHONE_NUMBER]"
click at [414, 238] on input "text" at bounding box center [459, 235] width 173 height 25
click at [382, 235] on input "[PERSON_NAME]" at bounding box center [459, 235] width 173 height 25
type input "[PERSON_NAME]"
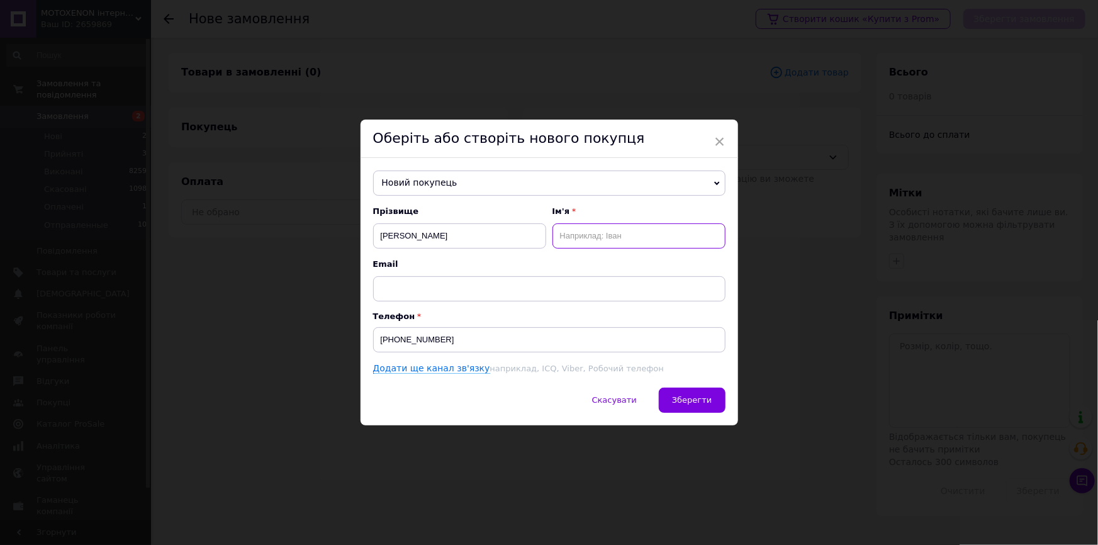
click at [612, 239] on input "text" at bounding box center [639, 235] width 173 height 25
type input "[PERSON_NAME]"
click at [686, 398] on span "Зберегти" at bounding box center [692, 399] width 40 height 9
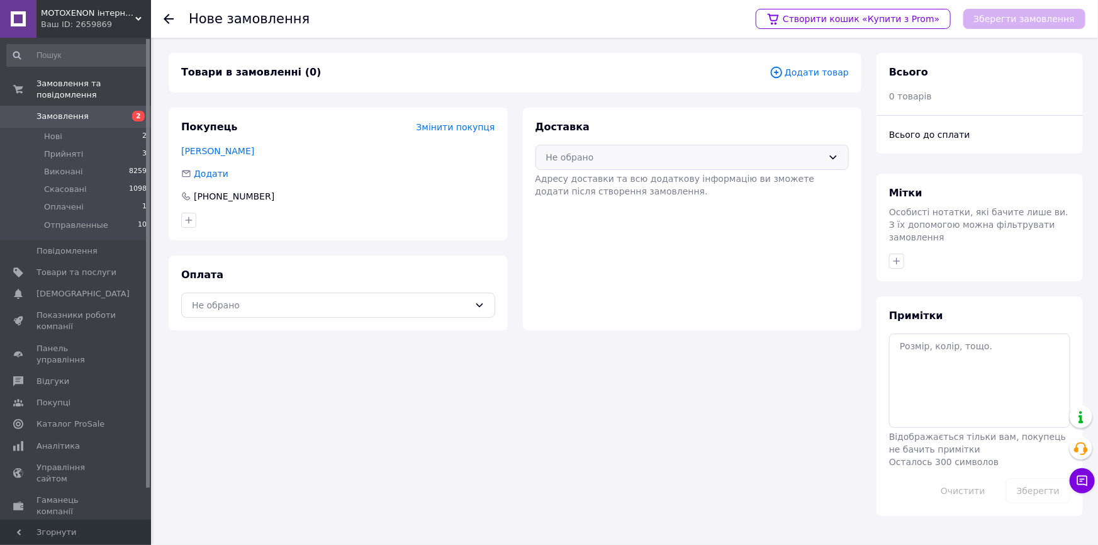
click at [588, 158] on div "Не обрано" at bounding box center [685, 157] width 278 height 14
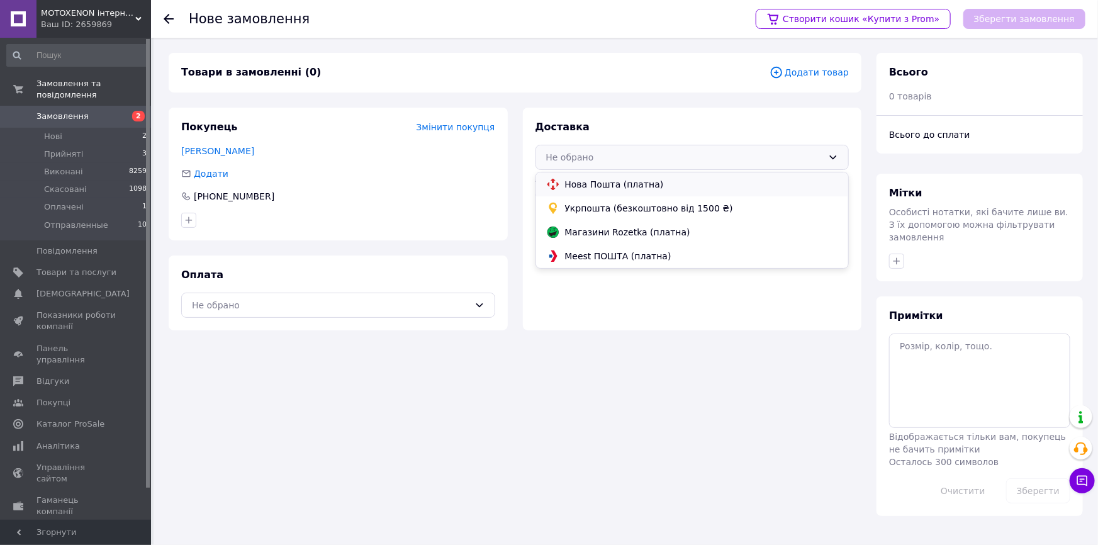
click at [619, 185] on span "Нова Пошта (платна)" at bounding box center [702, 184] width 274 height 13
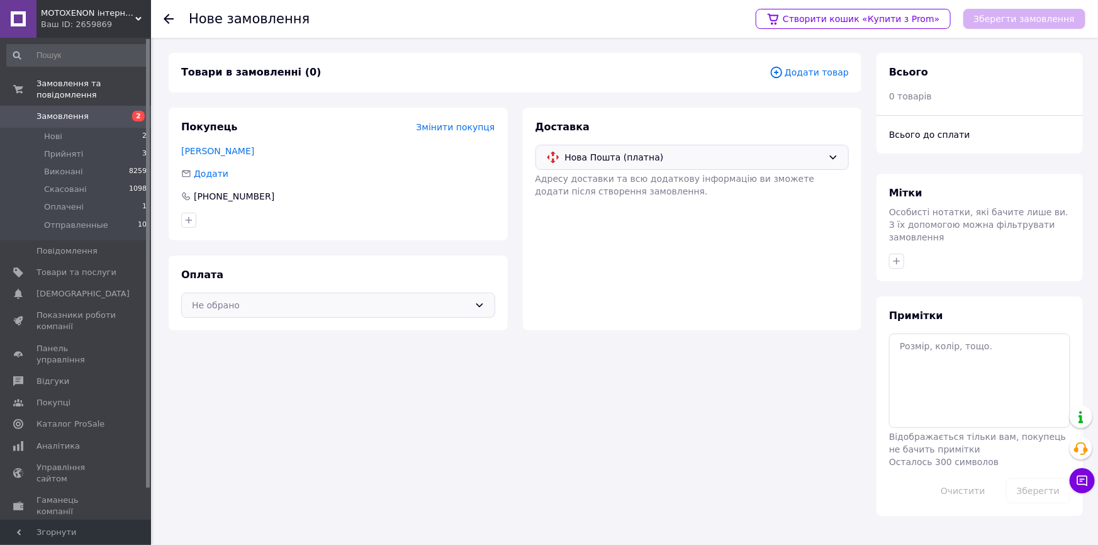
click at [304, 302] on div "Не обрано" at bounding box center [331, 305] width 278 height 14
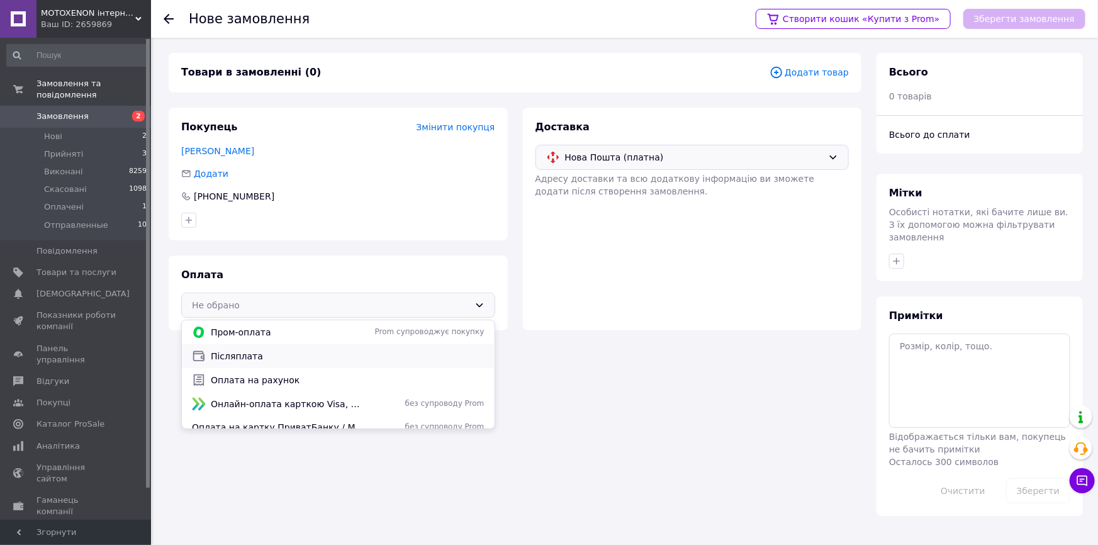
click at [269, 352] on span "Післяплата" at bounding box center [348, 356] width 274 height 13
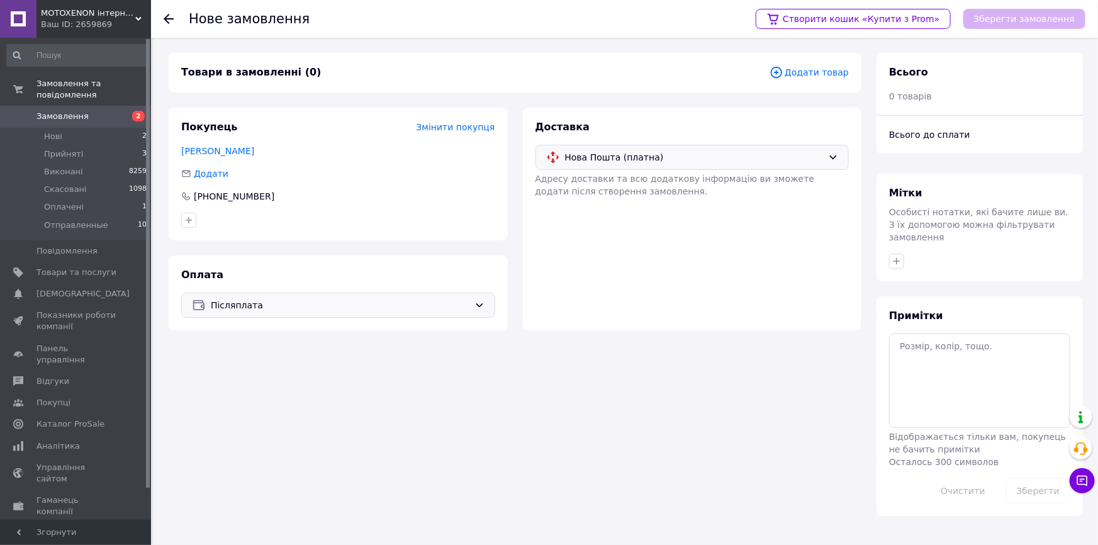
click at [829, 72] on span "Додати товар" at bounding box center [809, 72] width 79 height 14
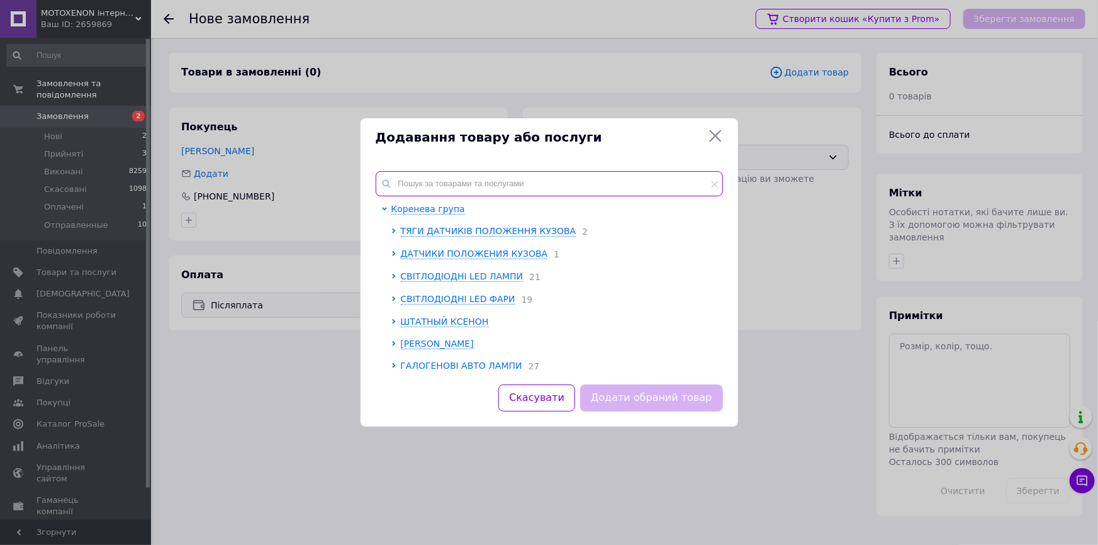
click at [434, 174] on input "text" at bounding box center [549, 183] width 347 height 25
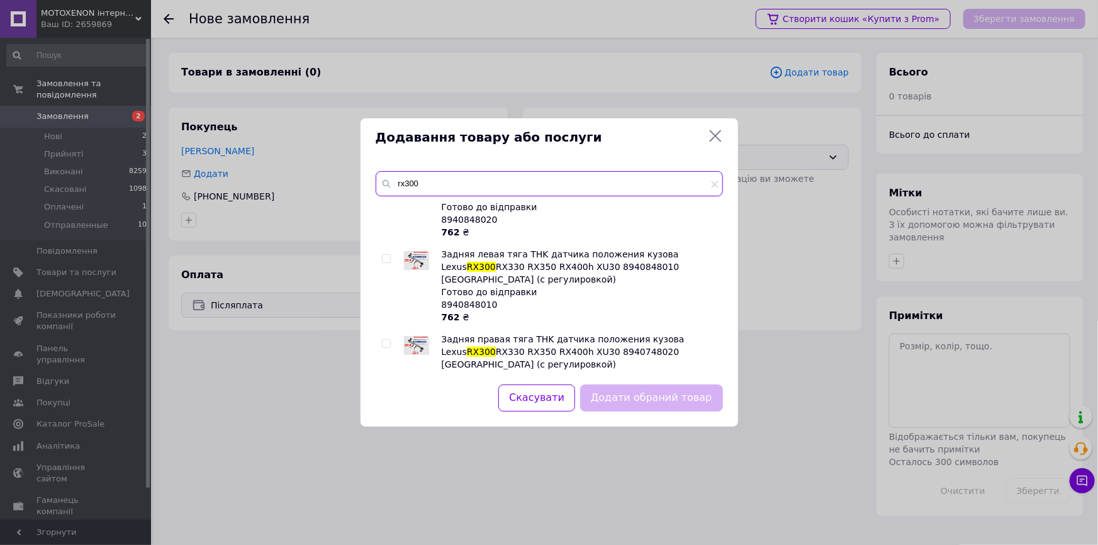
scroll to position [1202, 0]
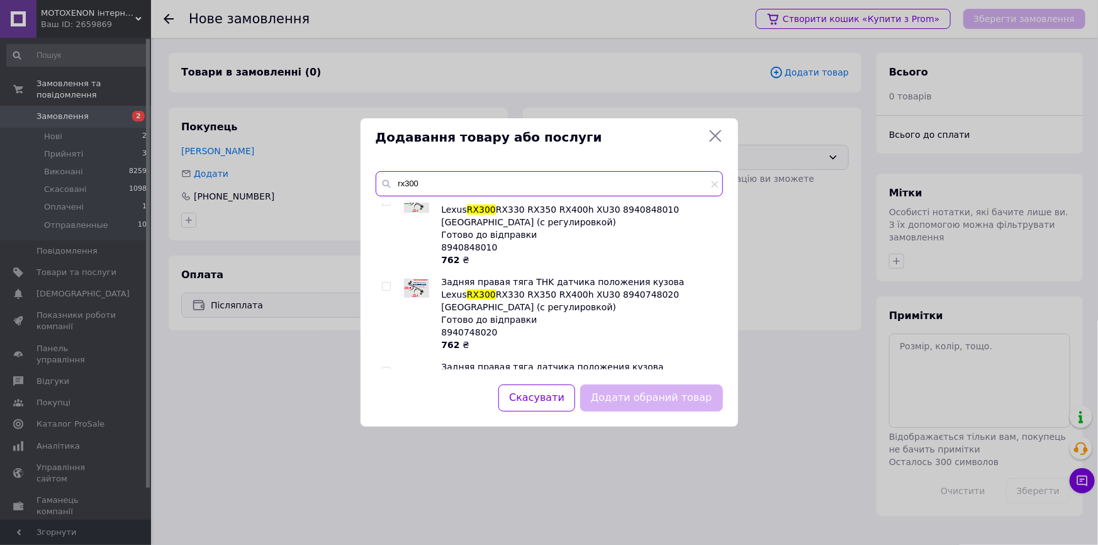
type input "rx300"
click at [387, 453] on input "checkbox" at bounding box center [386, 457] width 8 height 8
checkbox input "true"
click at [381, 283] on div "Передняя левая тяга датчика положения кузова Lexus RX300 RX330 RX350 RX400h XU3…" at bounding box center [549, 286] width 347 height 167
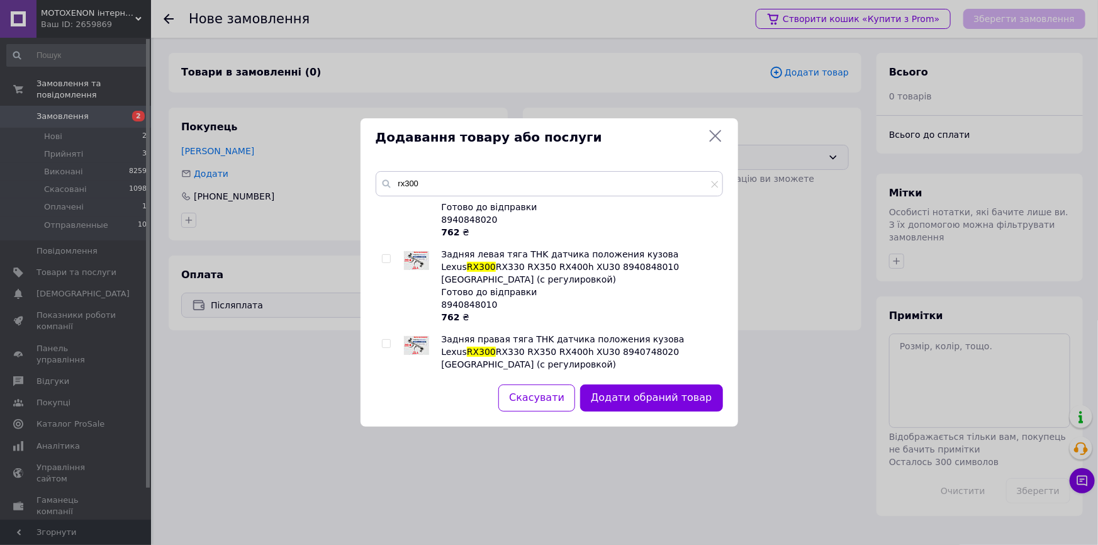
click at [389, 425] on input "checkbox" at bounding box center [386, 429] width 8 height 8
checkbox input "true"
click at [386, 510] on input "checkbox" at bounding box center [386, 514] width 8 height 8
checkbox input "false"
click at [697, 401] on button "Додати обраний товар" at bounding box center [651, 398] width 142 height 27
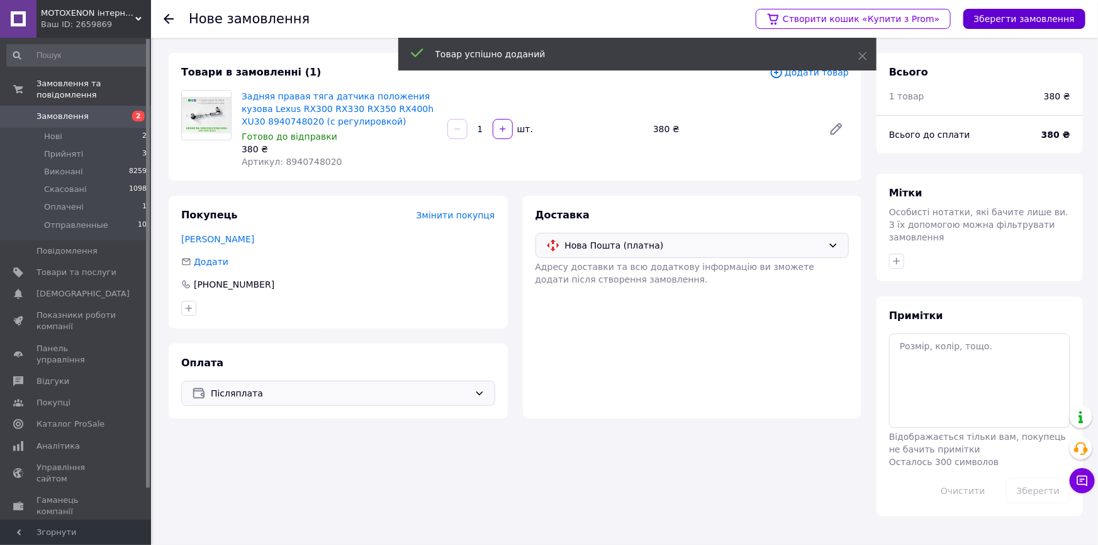
click at [1033, 18] on button "Зберегти замовлення" at bounding box center [1025, 19] width 122 height 20
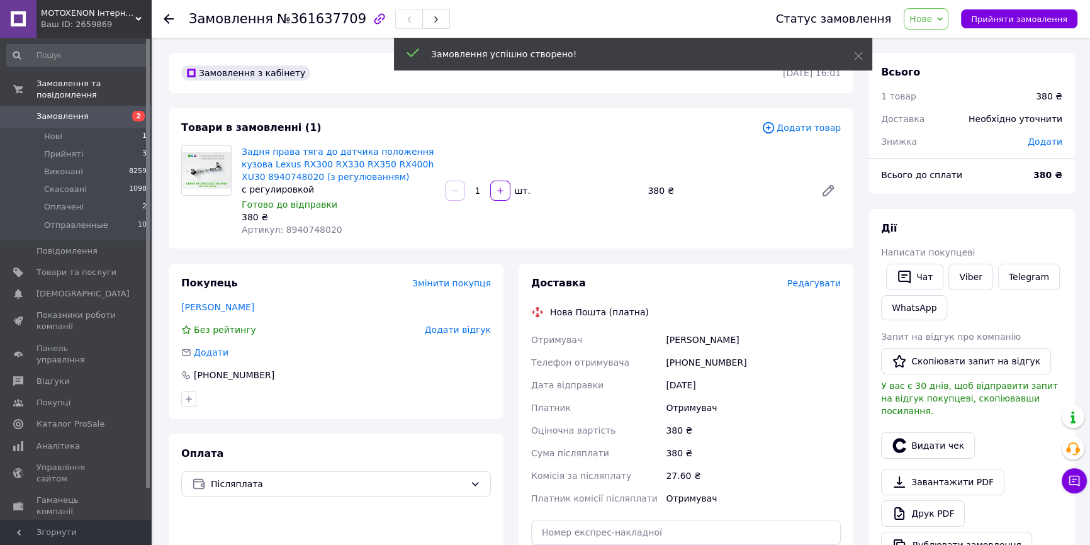
click at [831, 283] on span "Редагувати" at bounding box center [815, 283] width 54 height 10
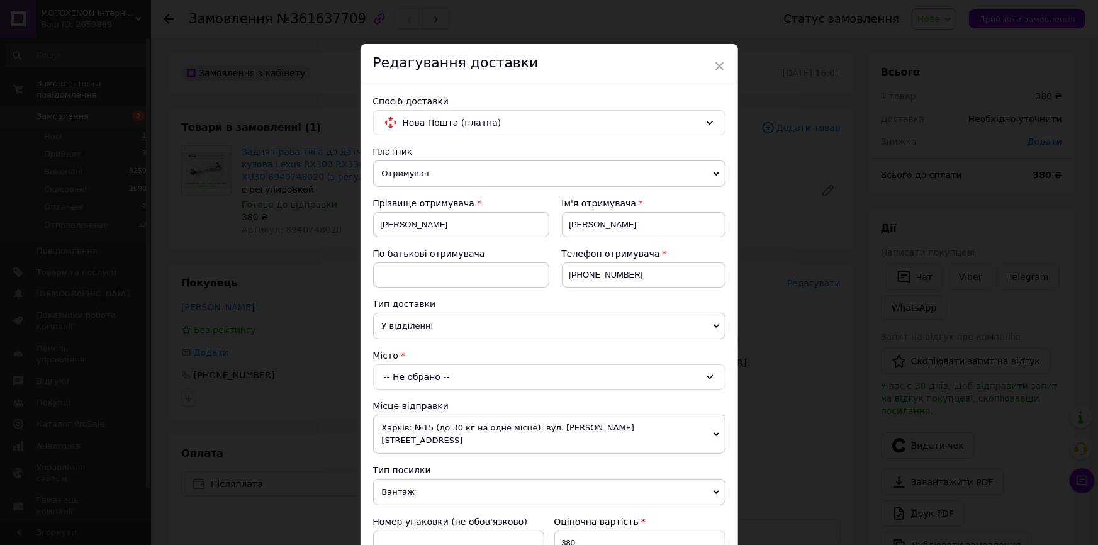
click at [405, 376] on div "-- Не обрано --" at bounding box center [549, 376] width 353 height 25
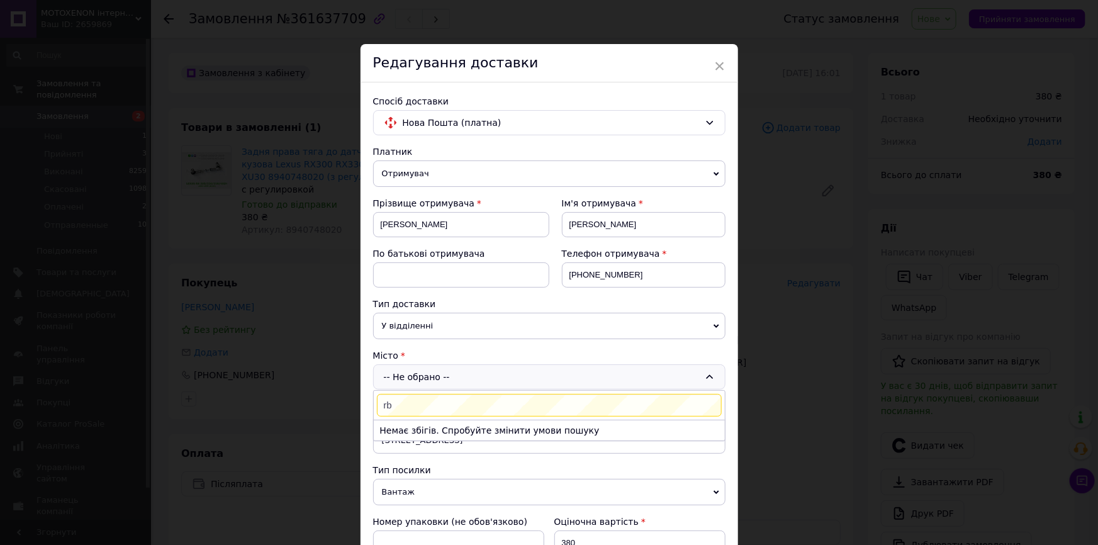
type input "r"
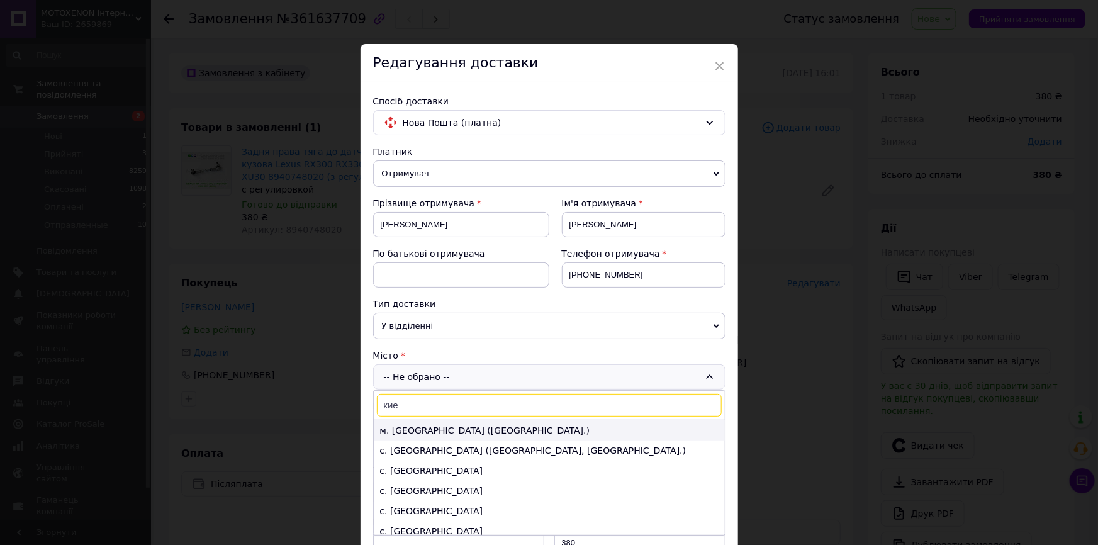
type input "кие"
click at [405, 425] on li "м. [GEOGRAPHIC_DATA] ([GEOGRAPHIC_DATA].)" at bounding box center [549, 431] width 351 height 20
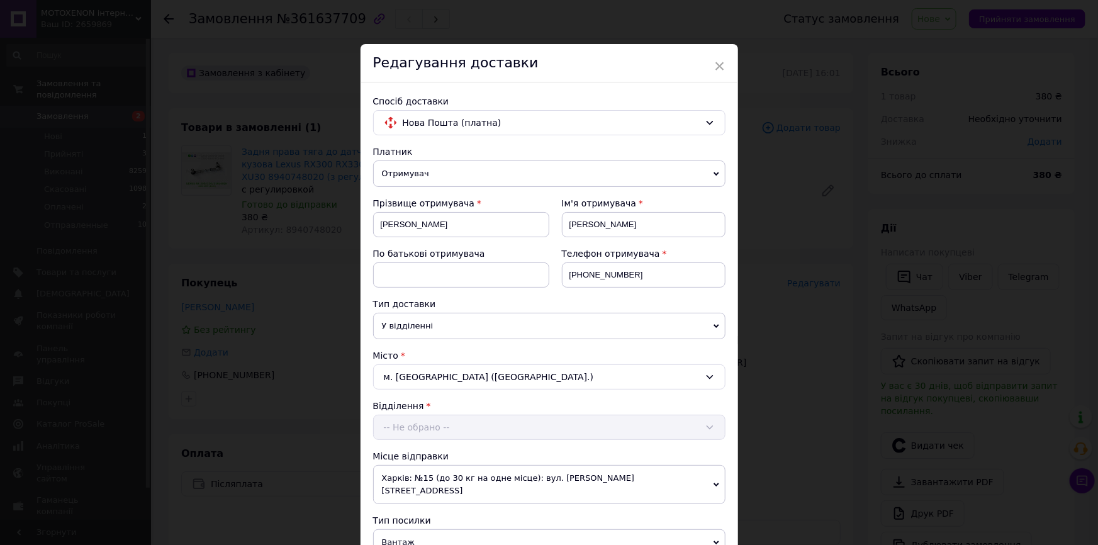
click at [419, 424] on div "Відділення -- Не обрано --" at bounding box center [549, 420] width 353 height 40
click at [419, 424] on div "-- Не обрано --" at bounding box center [549, 427] width 353 height 25
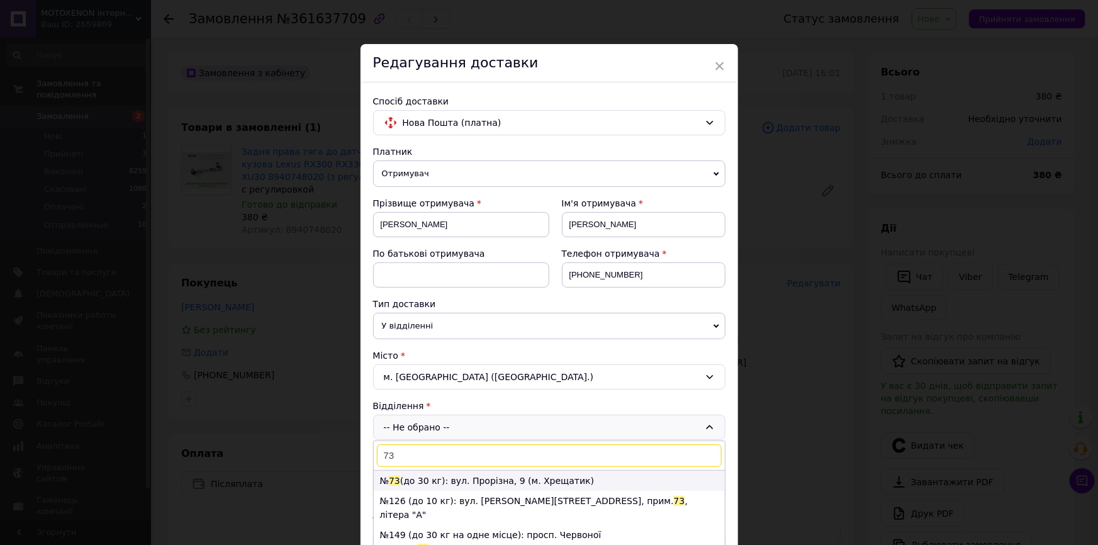
type input "73"
click at [465, 480] on li "№ 73 (до 30 кг): вул. Прорізна, 9 (м. Хрещатик)" at bounding box center [549, 481] width 351 height 20
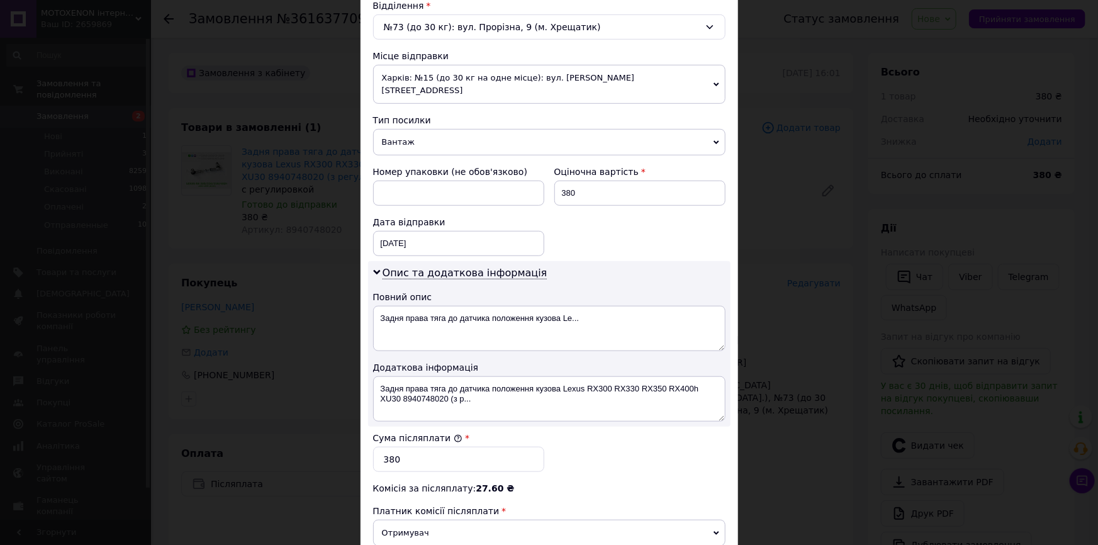
scroll to position [515, 0]
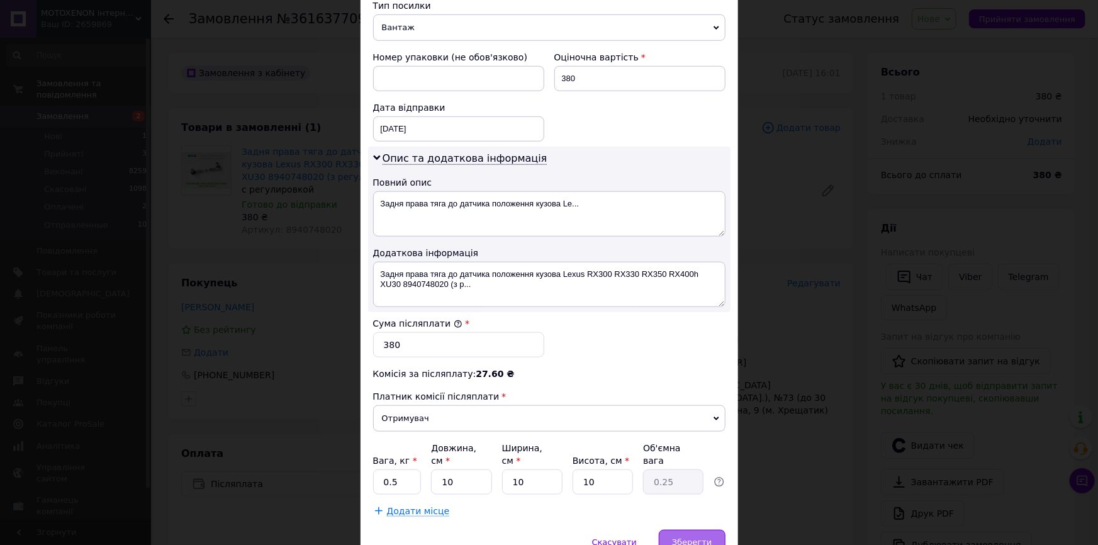
click at [699, 538] on span "Зберегти" at bounding box center [692, 542] width 40 height 9
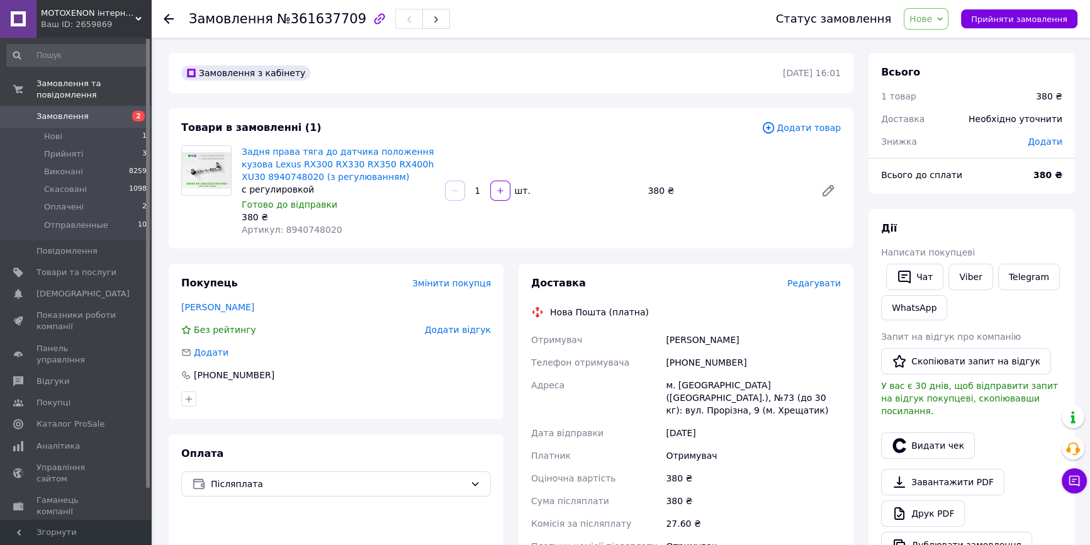
click at [949, 14] on span "Нове" at bounding box center [926, 18] width 45 height 21
drag, startPoint x: 239, startPoint y: 151, endPoint x: 288, endPoint y: 166, distance: 51.4
click at [288, 166] on div "Задня права тяга до датчика положення кузова Lexus RX300 RX330 RX350 RX400h XU3…" at bounding box center [338, 191] width 203 height 96
copy link "Задня права тяга до датчика положення кузова Lexus RX300"
click at [799, 129] on span "Додати товар" at bounding box center [801, 128] width 79 height 14
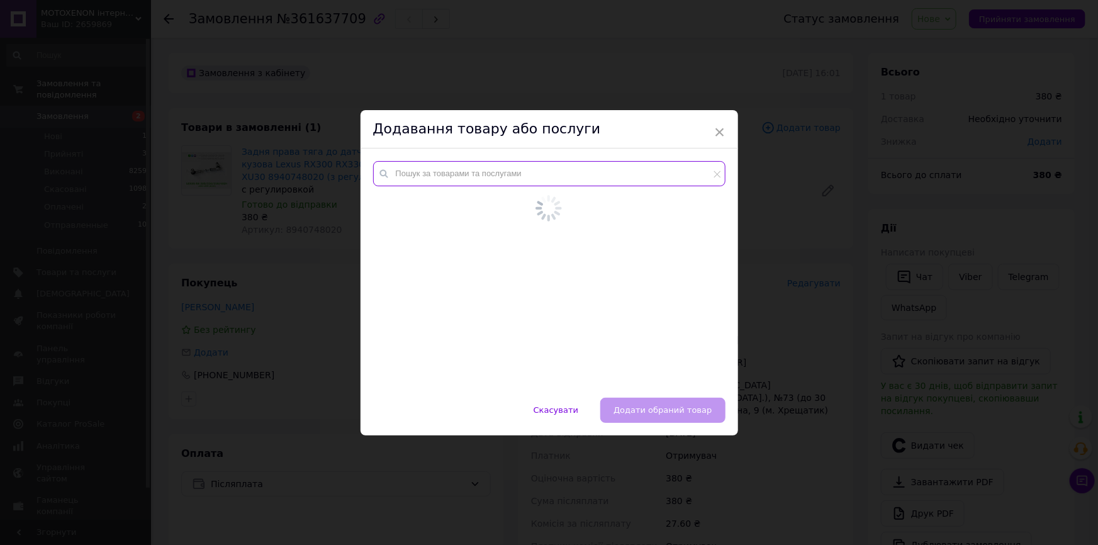
click at [612, 171] on input "text" at bounding box center [549, 173] width 353 height 25
click at [610, 172] on div at bounding box center [550, 273] width 378 height 249
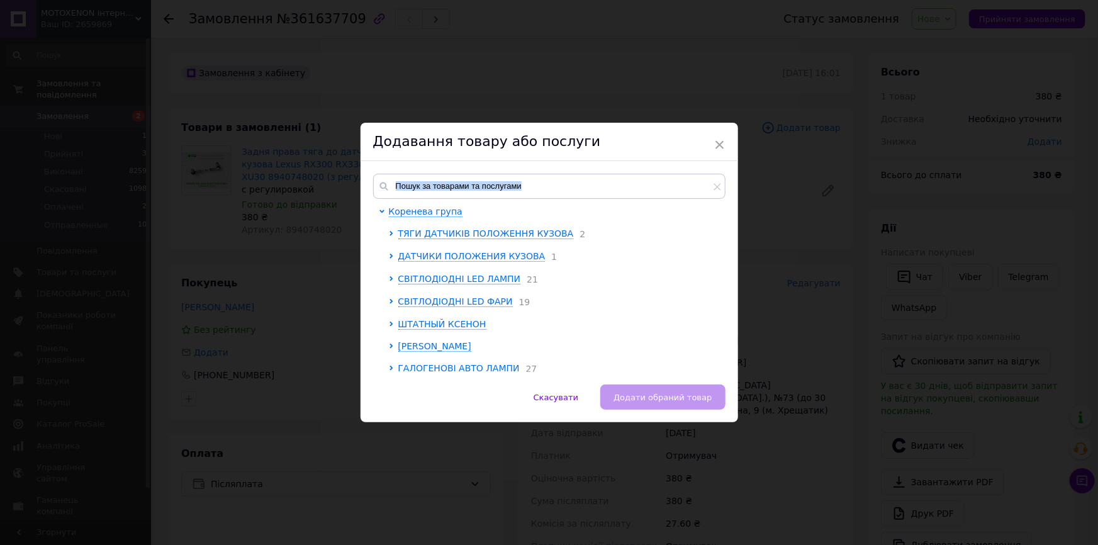
click at [610, 172] on div "Коренева група ТЯГИ ДАТЧИКІВ ПОЛОЖЕННЯ КУЗОВА 2 ДАТЧИКИ ПОЛОЖЕНИЯ КУЗОВА 1 СВІТ…" at bounding box center [550, 272] width 378 height 223
click at [601, 181] on input "text" at bounding box center [549, 186] width 353 height 25
paste input "Задня права тяга до датчика положення кузова Lexus RX300"
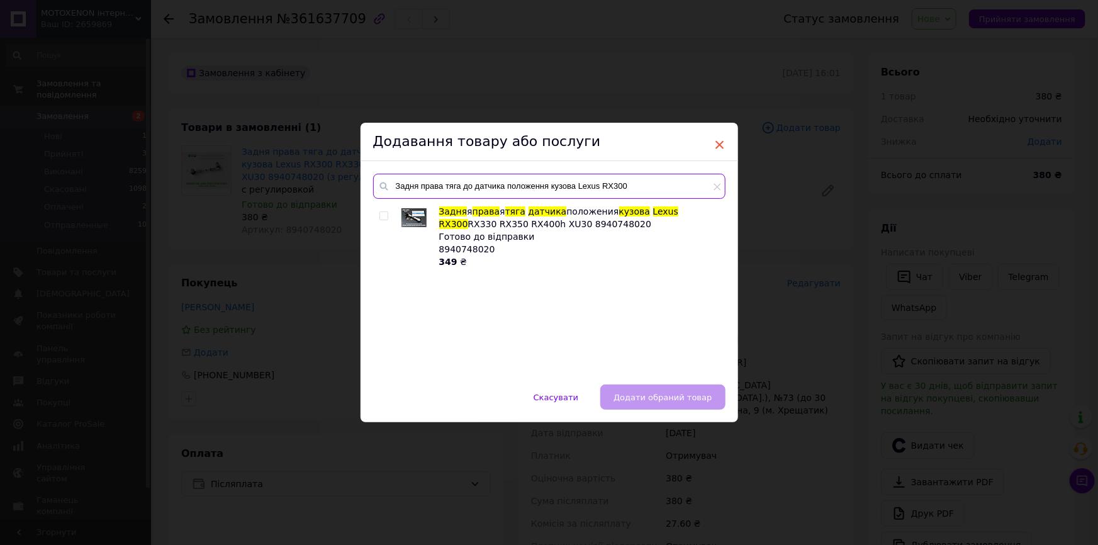
type input "Задня права тяга до датчика положення кузова Lexus RX300"
click at [723, 145] on span "×" at bounding box center [719, 144] width 11 height 21
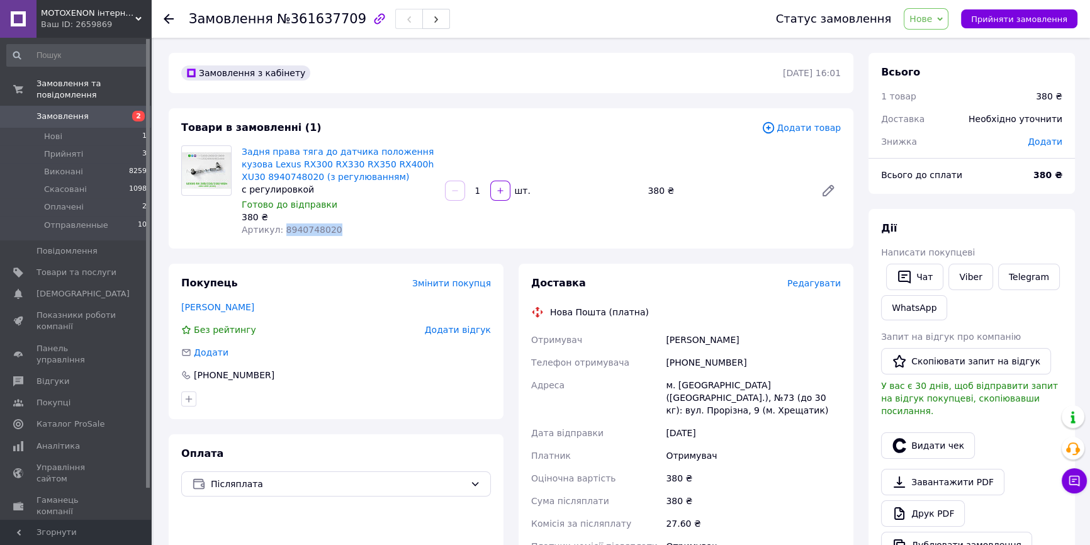
drag, startPoint x: 322, startPoint y: 232, endPoint x: 279, endPoint y: 234, distance: 42.9
click at [279, 234] on span "Артикул: 8940748020" at bounding box center [292, 230] width 101 height 10
copy span "8940748020"
click at [806, 132] on span "Додати товар" at bounding box center [801, 128] width 79 height 14
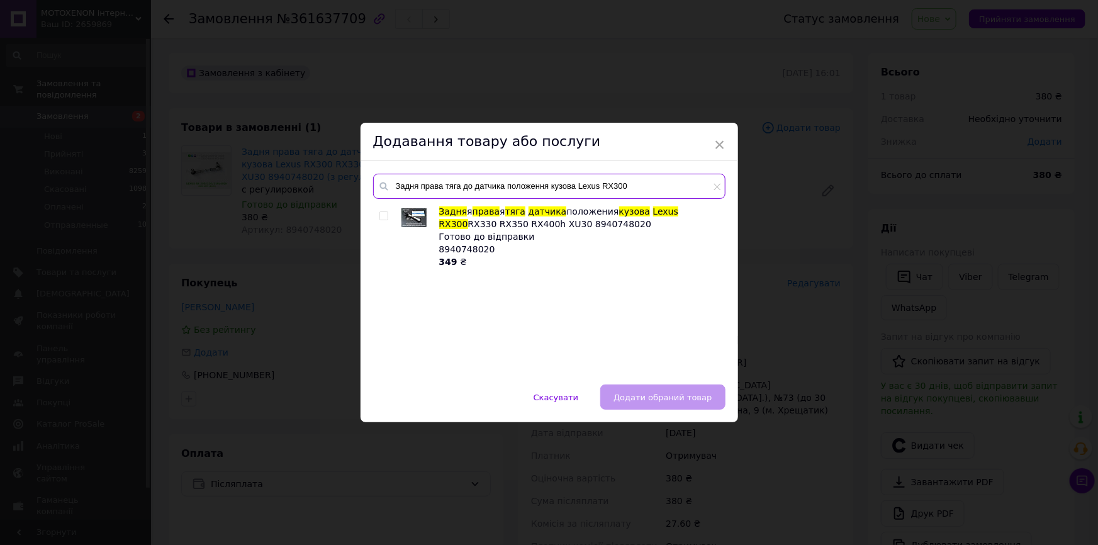
click at [477, 183] on input "Задня права тяга до датчика положення кузова Lexus RX300" at bounding box center [549, 186] width 353 height 25
paste input "894074802"
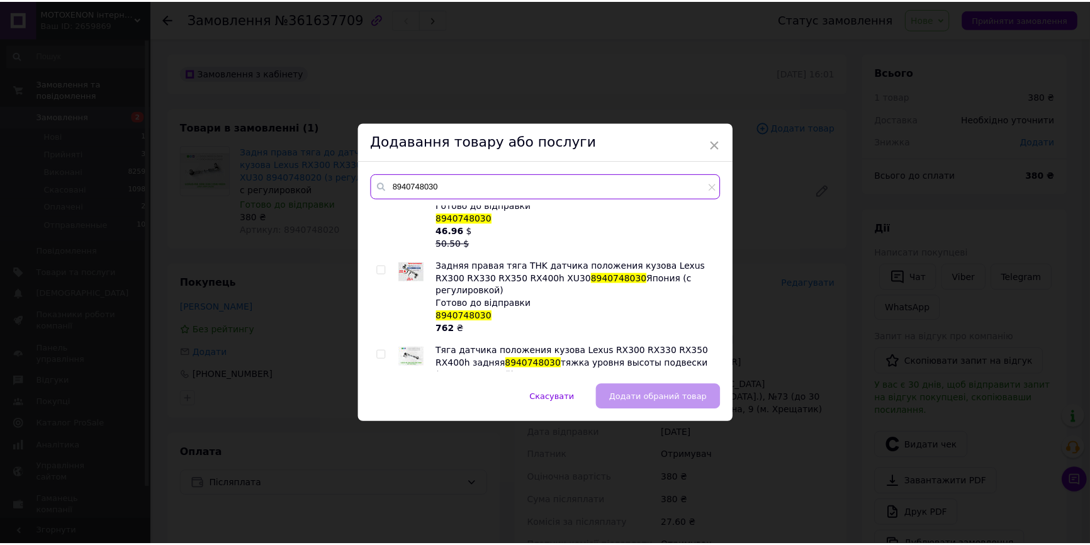
scroll to position [296, 0]
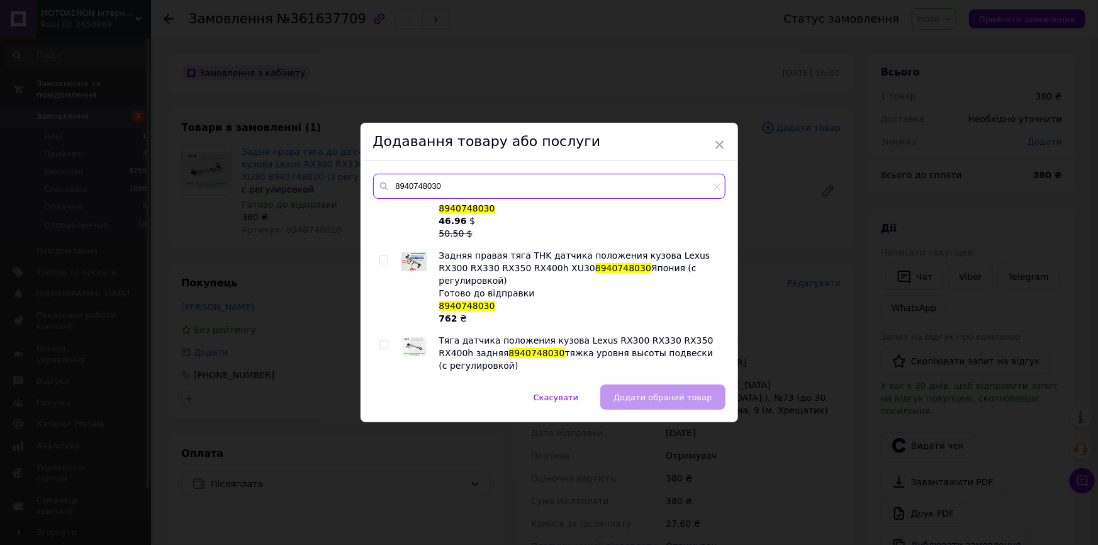
type input "8940748030"
click at [383, 334] on div at bounding box center [386, 372] width 13 height 76
click at [380, 341] on input "checkbox" at bounding box center [384, 345] width 8 height 8
checkbox input "true"
click at [678, 395] on span "Додати обраний товар" at bounding box center [663, 397] width 98 height 9
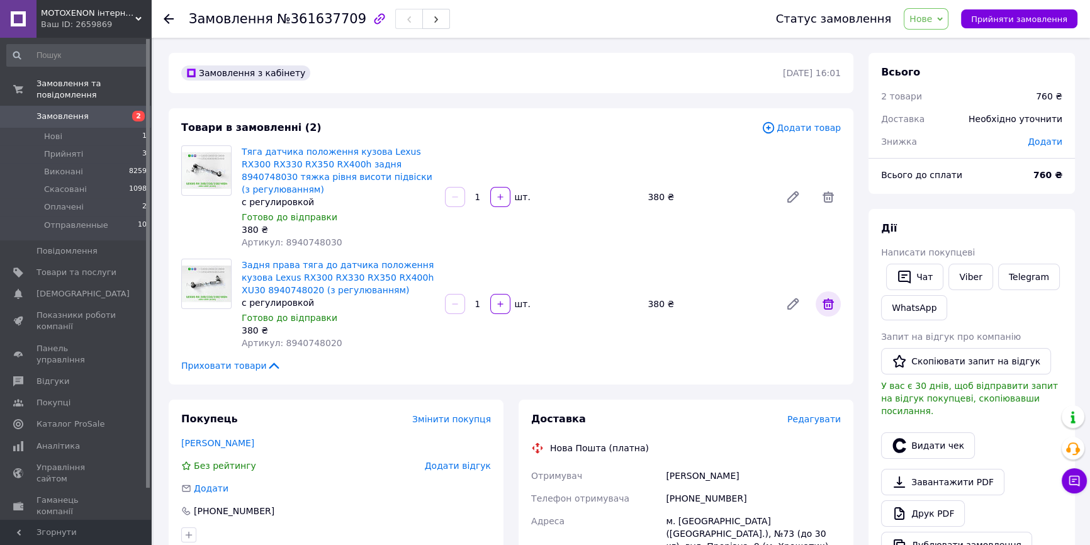
click at [832, 298] on icon at bounding box center [828, 303] width 11 height 11
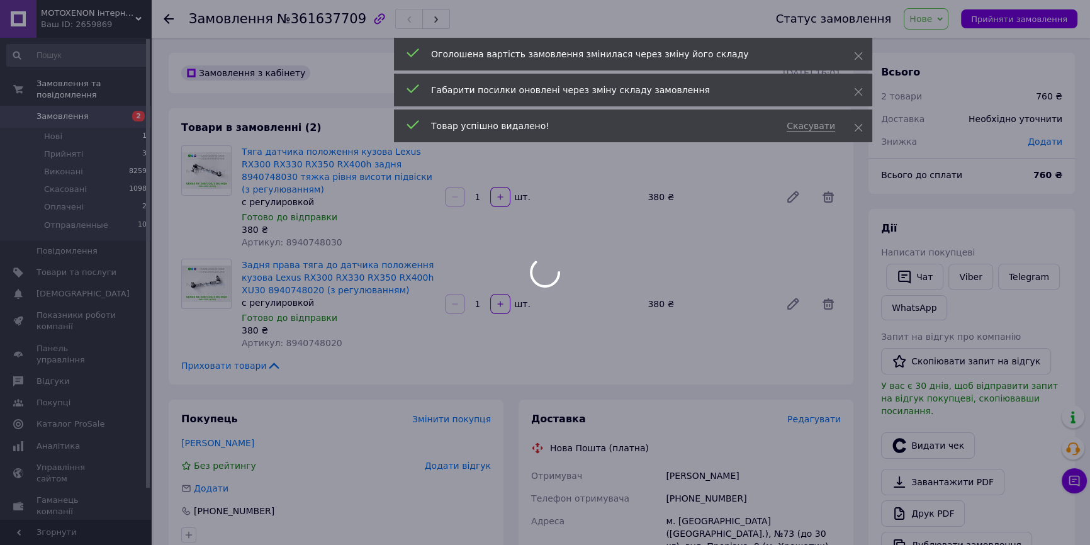
scroll to position [114, 0]
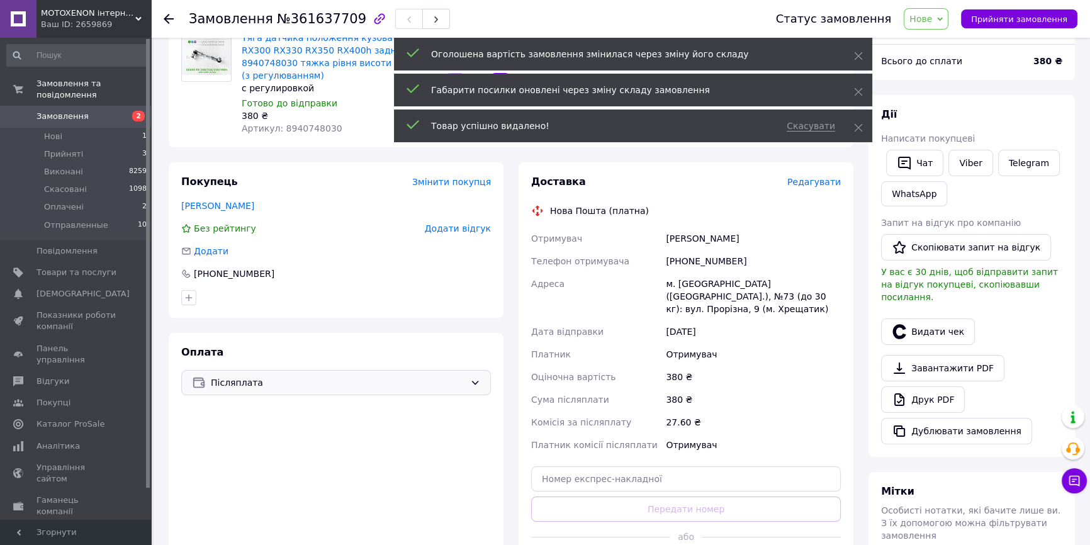
click at [254, 376] on span "Післяплата" at bounding box center [338, 383] width 254 height 14
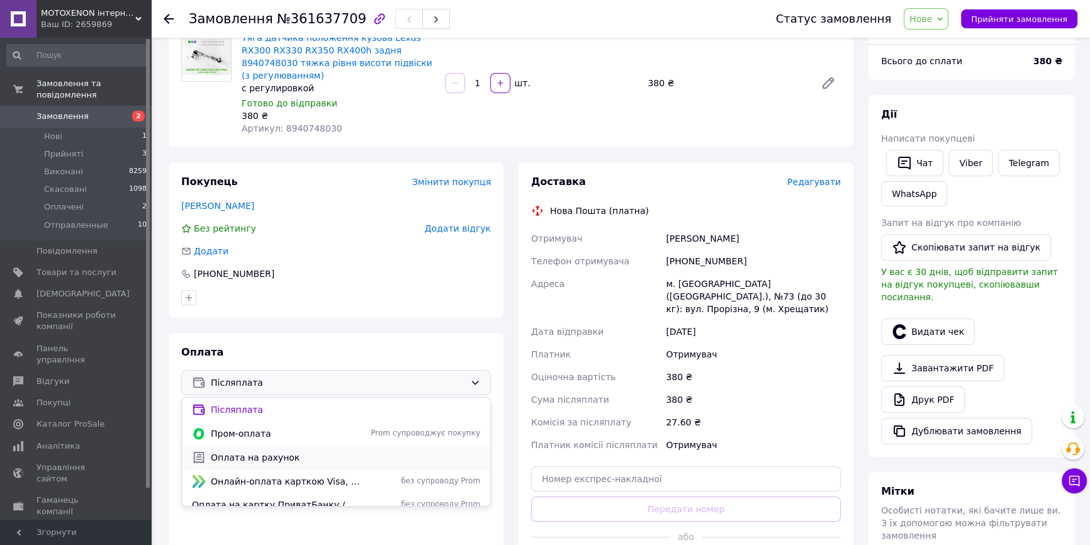
drag, startPoint x: 238, startPoint y: 421, endPoint x: 231, endPoint y: 442, distance: 22.5
click at [231, 442] on ul "Післяплата Пром-оплата Prom супроводжує покупку Оплата на рахунок Онлайн-оплата…" at bounding box center [336, 452] width 308 height 108
click at [231, 451] on span "Оплата на рахунок" at bounding box center [345, 457] width 269 height 13
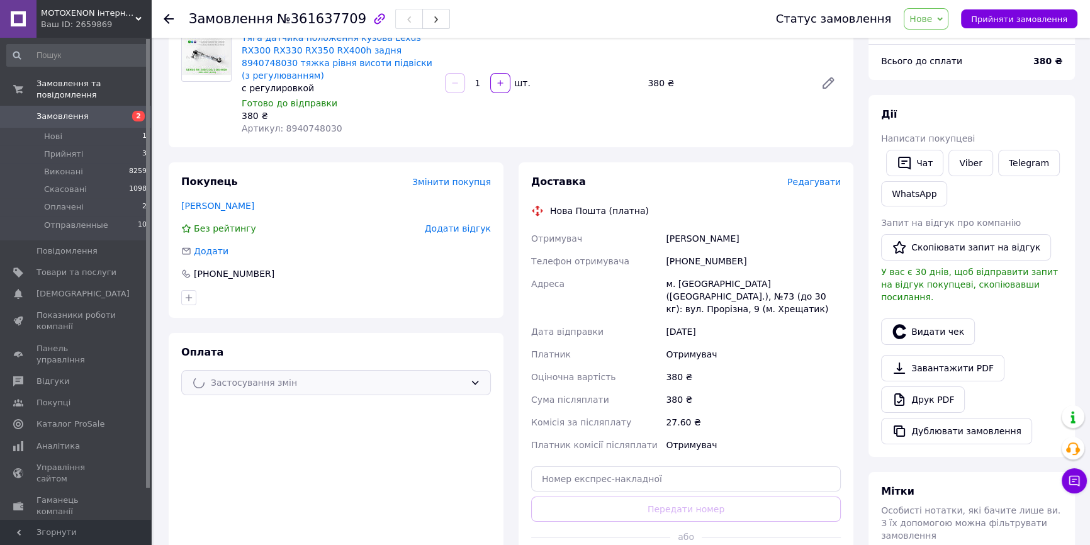
scroll to position [0, 0]
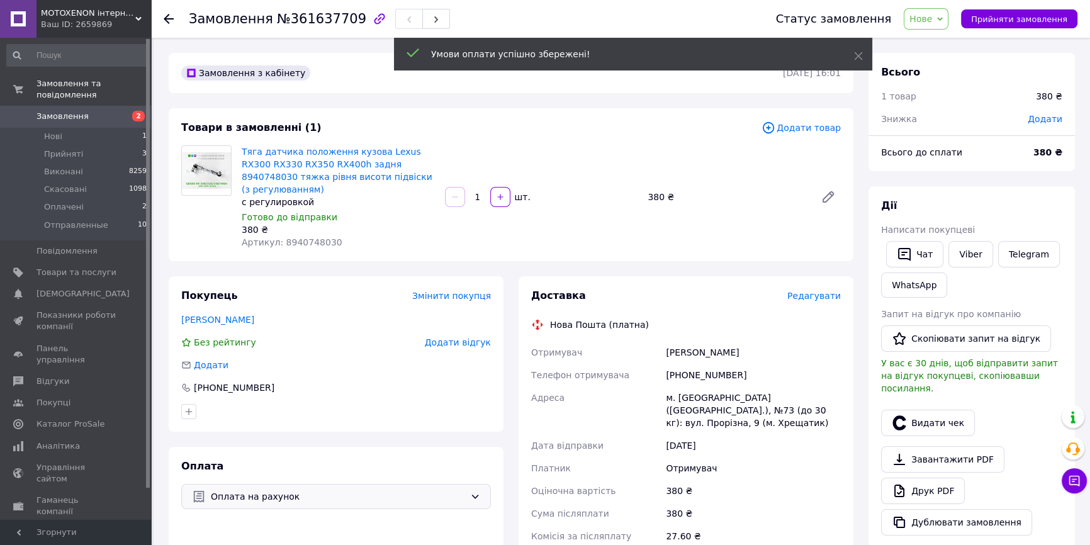
click at [932, 18] on span "Нове" at bounding box center [921, 19] width 23 height 10
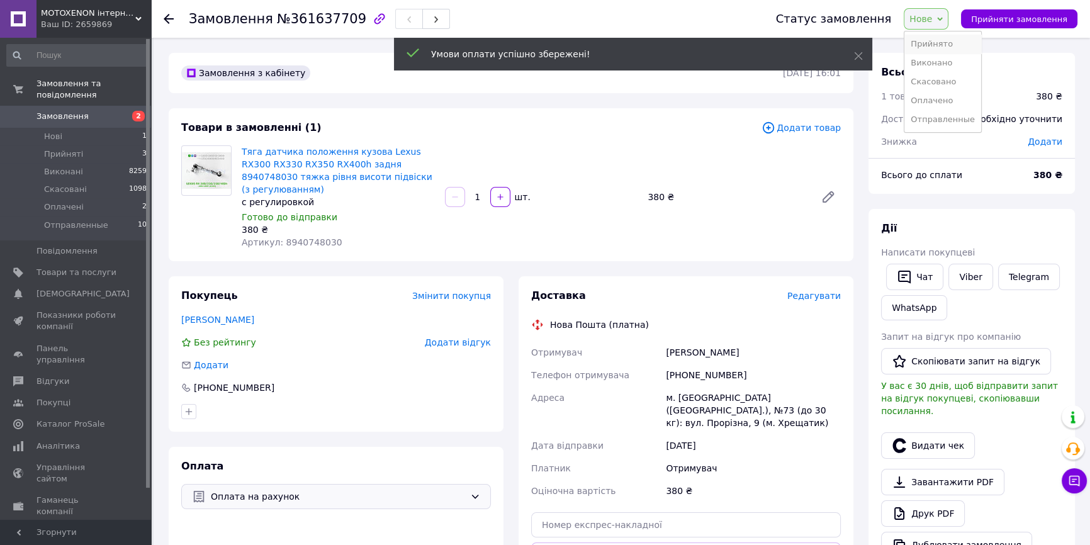
click at [938, 40] on li "Прийнято" at bounding box center [943, 44] width 77 height 19
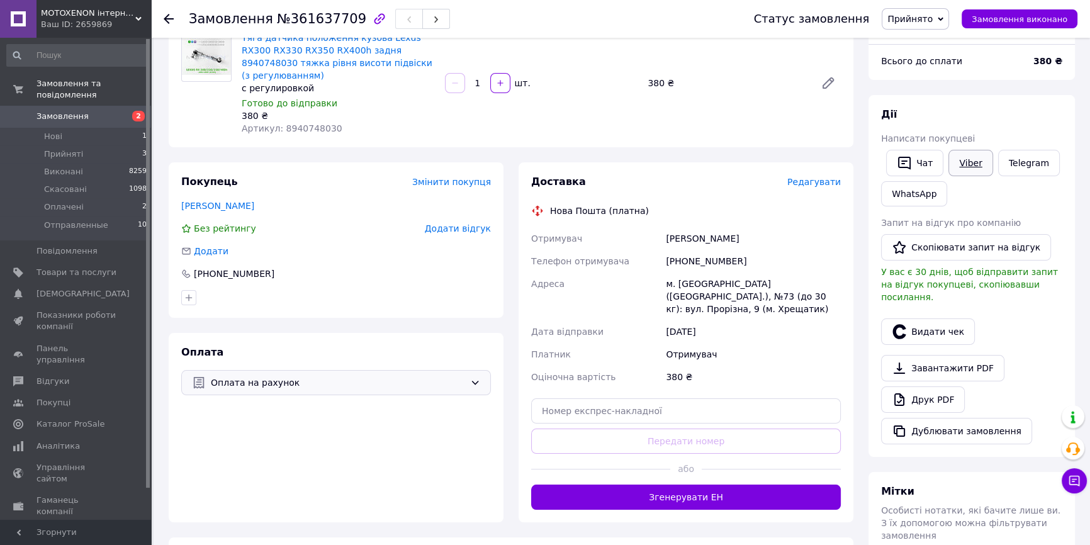
click at [973, 170] on link "Viber" at bounding box center [971, 163] width 44 height 26
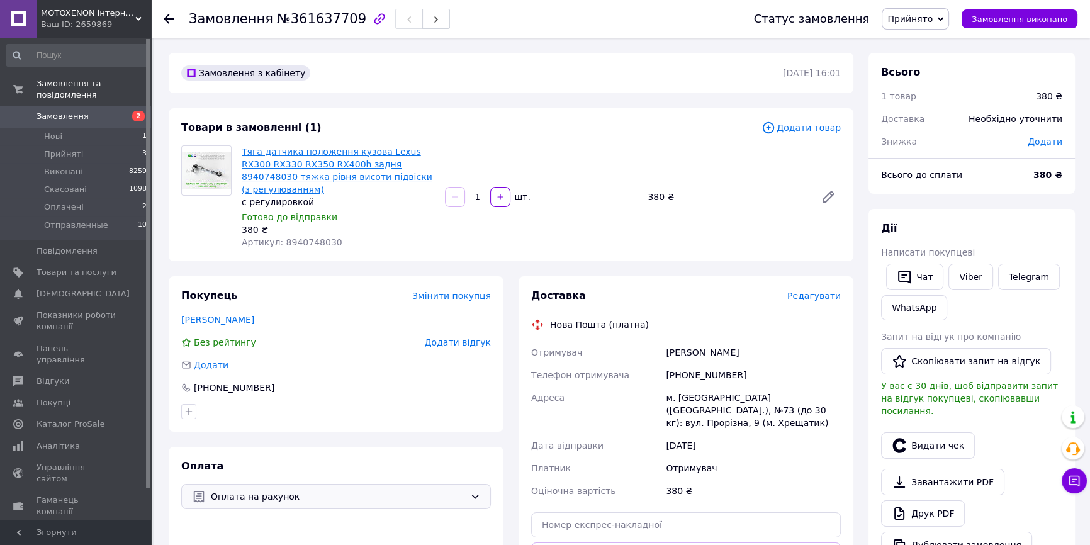
click at [263, 162] on link "Тяга датчика положення кузова Lexus RX300 RX330 RX350 RX400h задня 8940748030 т…" at bounding box center [337, 171] width 191 height 48
click at [60, 111] on span "Замовлення" at bounding box center [63, 116] width 52 height 11
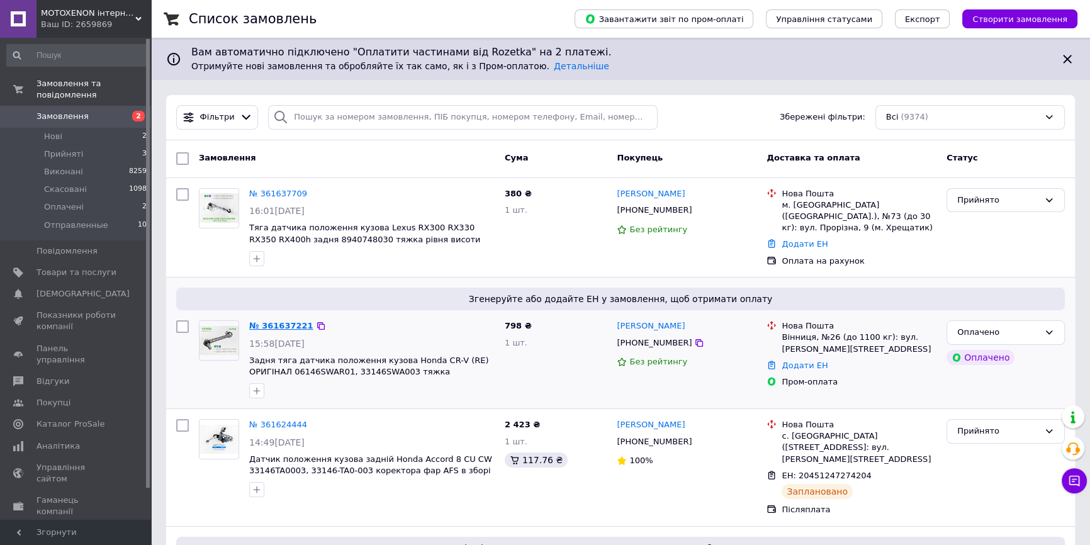
click at [289, 321] on link "№ 361637221" at bounding box center [281, 325] width 64 height 9
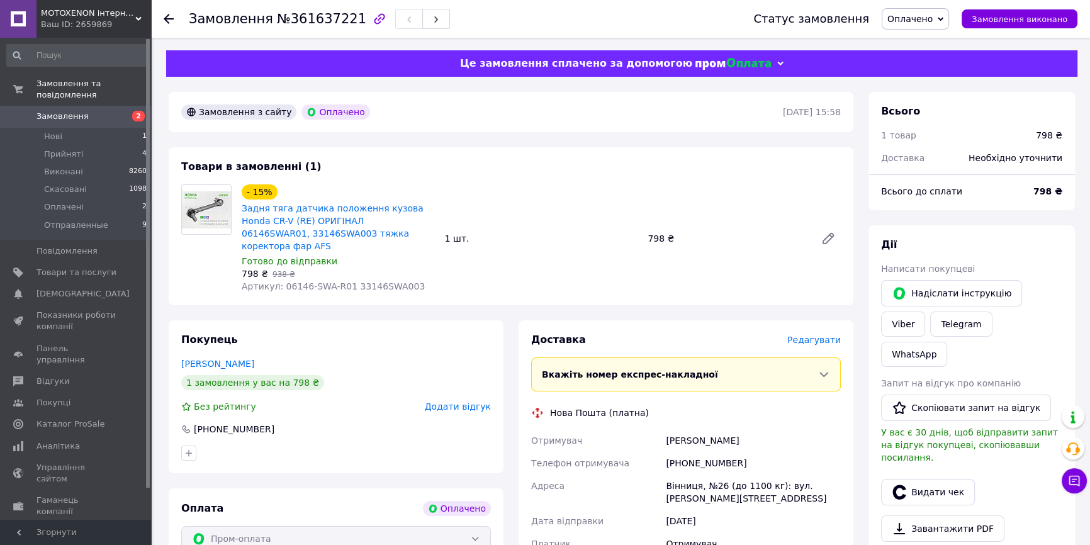
click at [922, 16] on span "Оплачено" at bounding box center [910, 19] width 45 height 10
click at [926, 37] on li "Прийнято" at bounding box center [921, 44] width 77 height 19
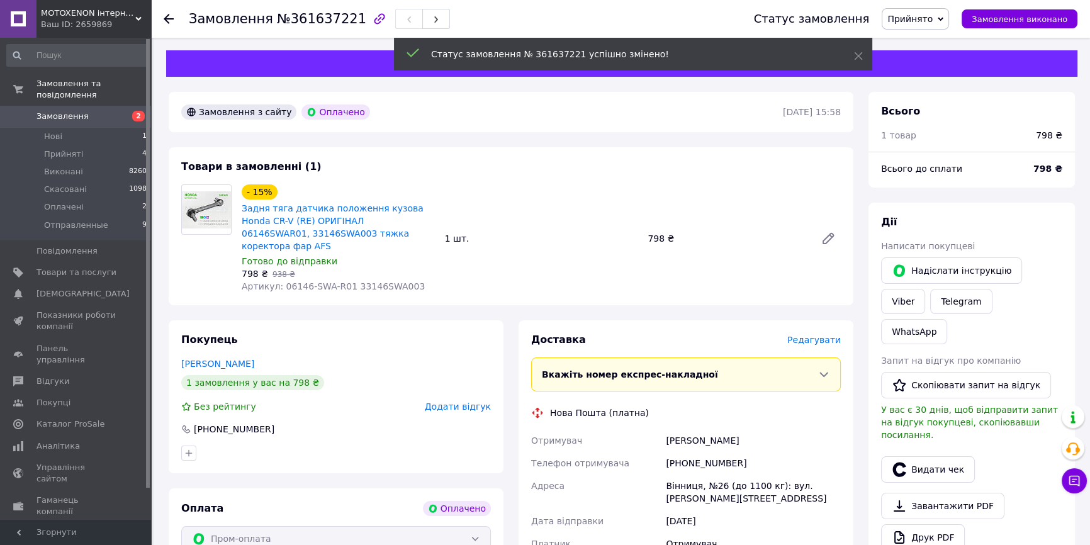
scroll to position [114, 0]
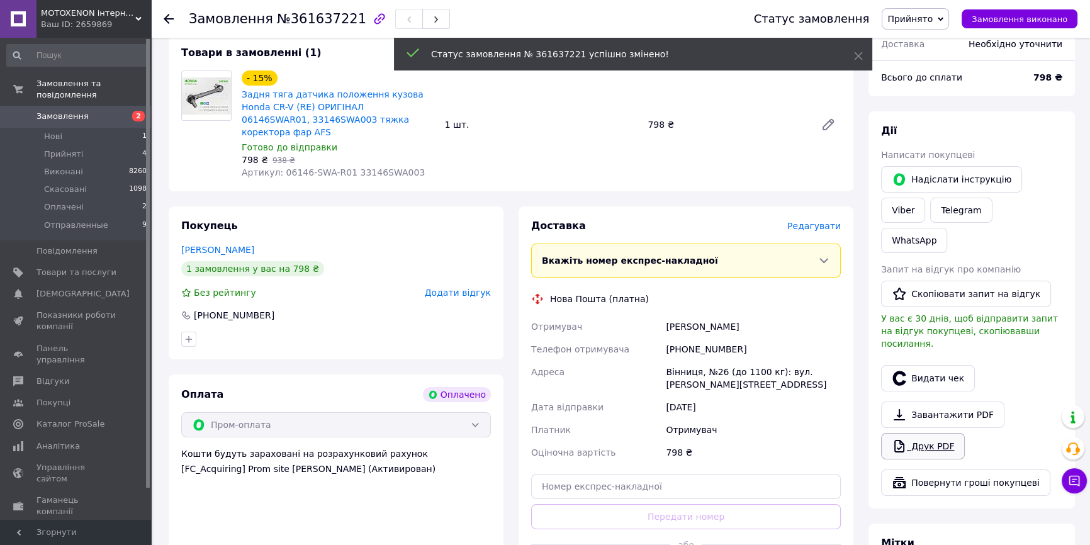
click at [931, 433] on link "Друк PDF" at bounding box center [923, 446] width 84 height 26
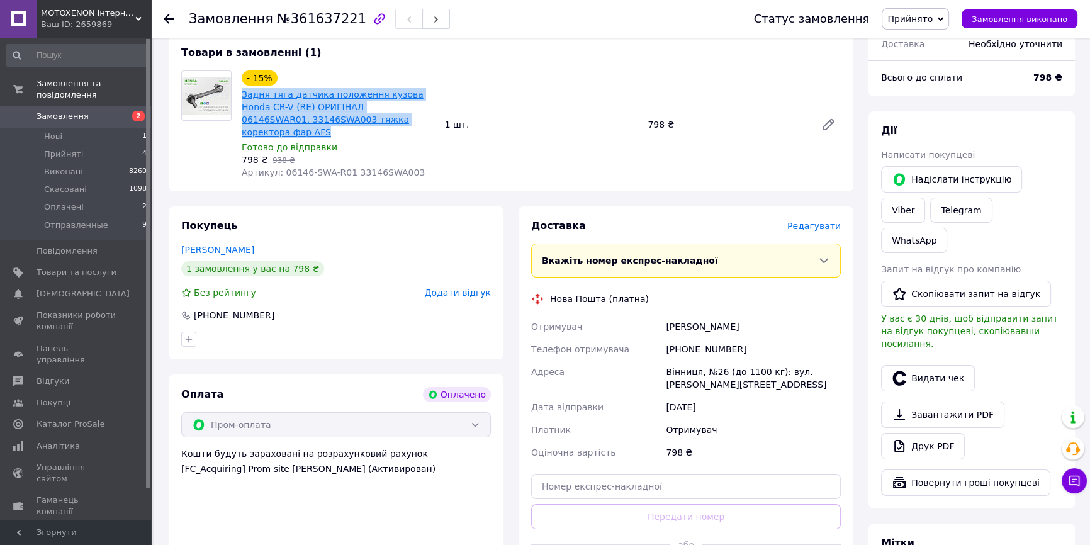
drag, startPoint x: 409, startPoint y: 118, endPoint x: 242, endPoint y: 96, distance: 168.9
click at [242, 96] on span "Задня тяга датчика положення кузова Honda CR-V (RE) ОРИГІНАЛ 06146SWAR01, 33146…" at bounding box center [338, 113] width 193 height 50
copy link "Задня тяга датчика положення кузова Honda CR-V (RE) ОРИГІНАЛ 06146SWAR01, 33146…"
click at [925, 198] on link "Viber" at bounding box center [903, 210] width 44 height 25
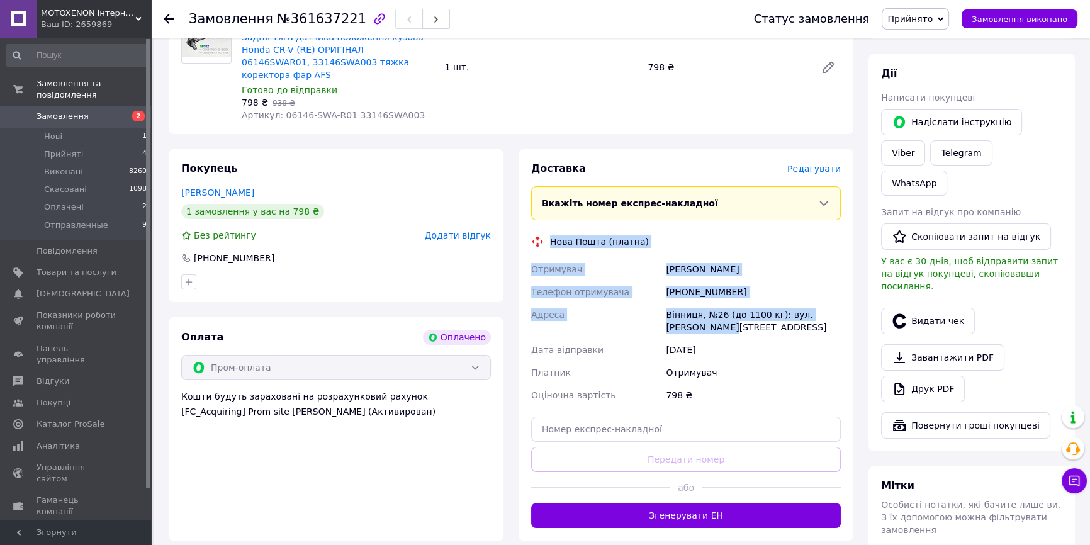
drag, startPoint x: 551, startPoint y: 227, endPoint x: 779, endPoint y: 313, distance: 244.5
click at [779, 313] on div "Доставка [PERSON_NAME] Вкажіть номер експрес-накладної Обов'язково введіть номе…" at bounding box center [686, 345] width 310 height 366
copy div "Нова Пошта (платна) Отримувач [PERSON_NAME] Телефон отримувача [PHONE_NUMBER] А…"
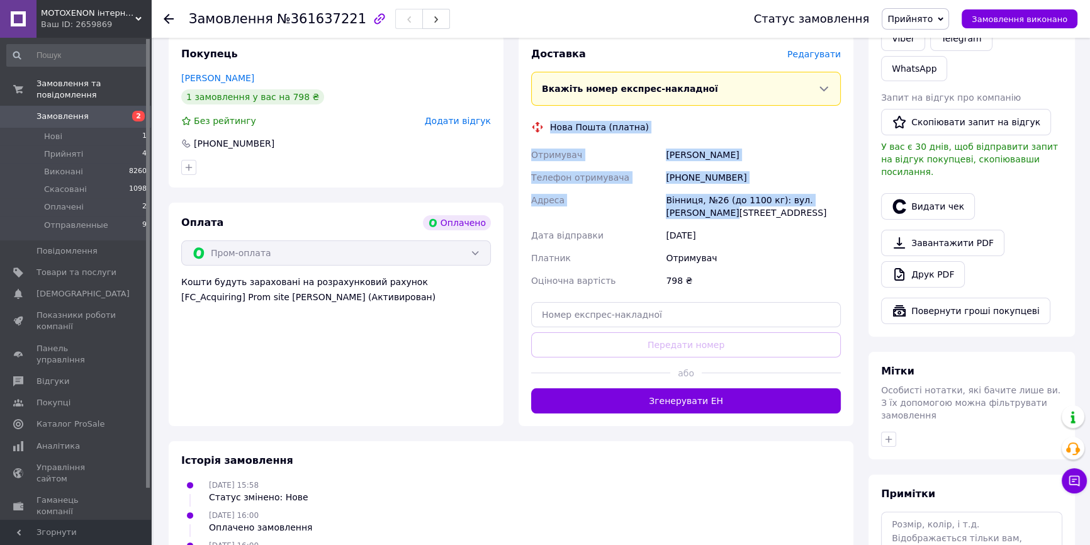
scroll to position [0, 0]
